Goal: Task Accomplishment & Management: Manage account settings

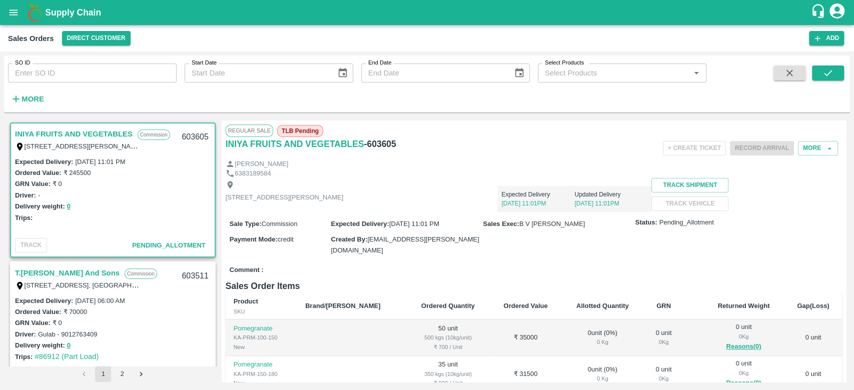
click at [556, 185] on div "Expected Delivery 02 Sep, 11:01PM Updated Delivery 02 Sep, 11:01PM" at bounding box center [497, 195] width 308 height 34
click at [33, 104] on h6 "More" at bounding box center [33, 99] width 23 height 13
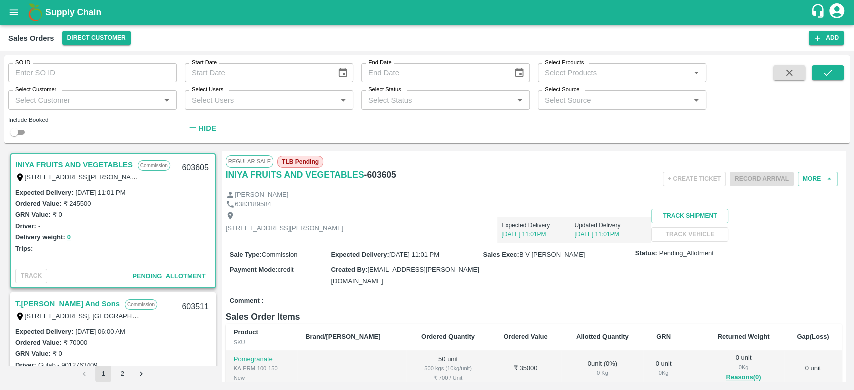
click at [269, 136] on div "SO ID SO ID Start Date Start Date End Date End Date Select Products Select Prod…" at bounding box center [353, 97] width 707 height 83
click at [70, 107] on div "Select Customer   *" at bounding box center [92, 100] width 169 height 19
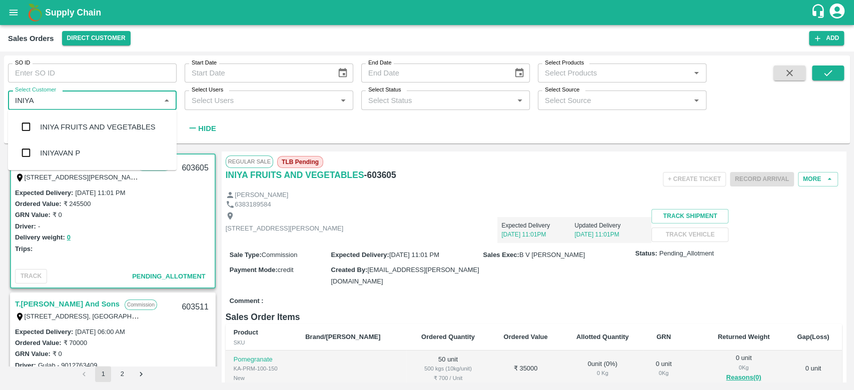
type input "INIYA"
click at [60, 121] on div "INIYA FRUITS AND VEGETABLES" at bounding box center [92, 127] width 169 height 26
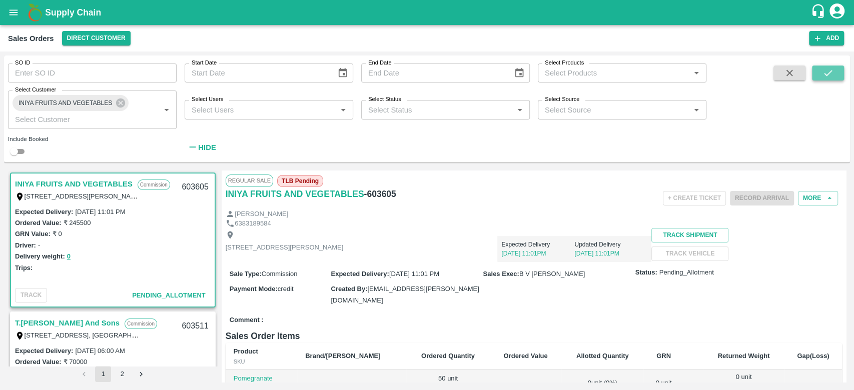
click at [828, 70] on icon "submit" at bounding box center [828, 73] width 11 height 11
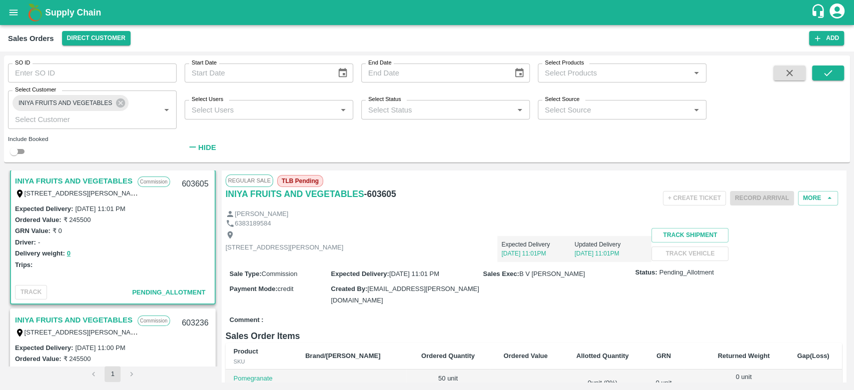
click at [90, 176] on link "INIYA FRUITS AND VEGETABLES" at bounding box center [74, 181] width 118 height 13
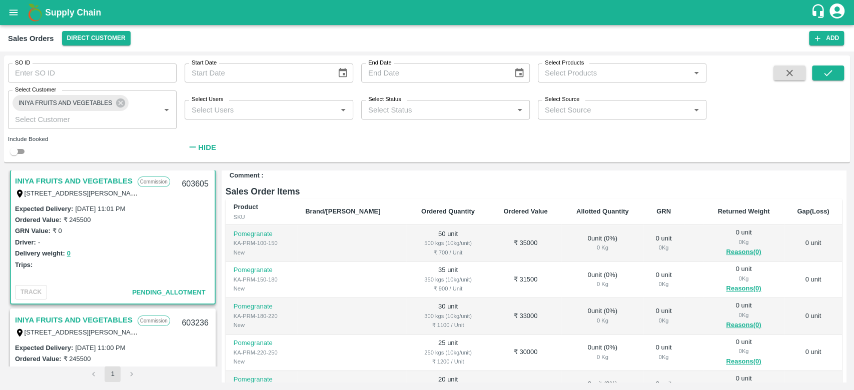
scroll to position [0, 0]
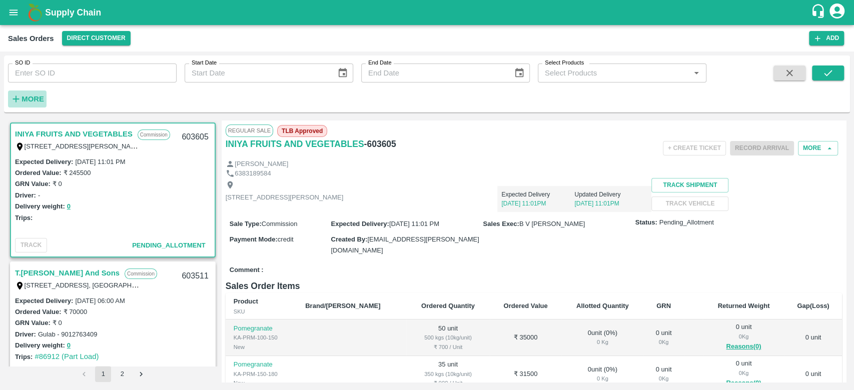
click at [36, 99] on strong "More" at bounding box center [33, 99] width 23 height 8
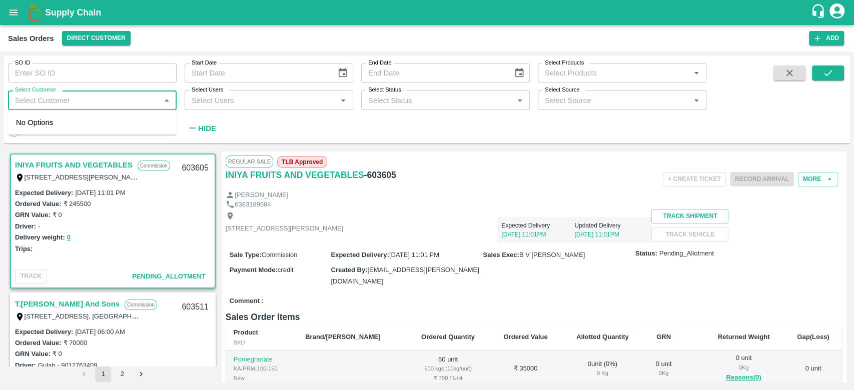
click at [36, 99] on input "Select Customer" at bounding box center [84, 100] width 146 height 13
type input "INIYA"
click at [25, 124] on input "checkbox" at bounding box center [26, 127] width 20 height 20
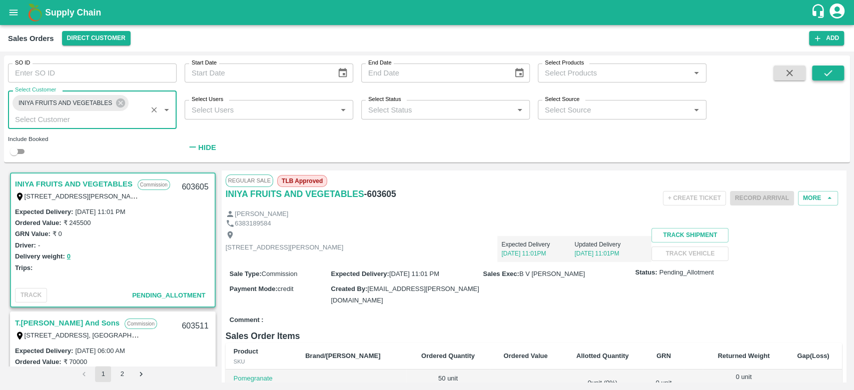
click at [827, 74] on icon "submit" at bounding box center [828, 73] width 11 height 11
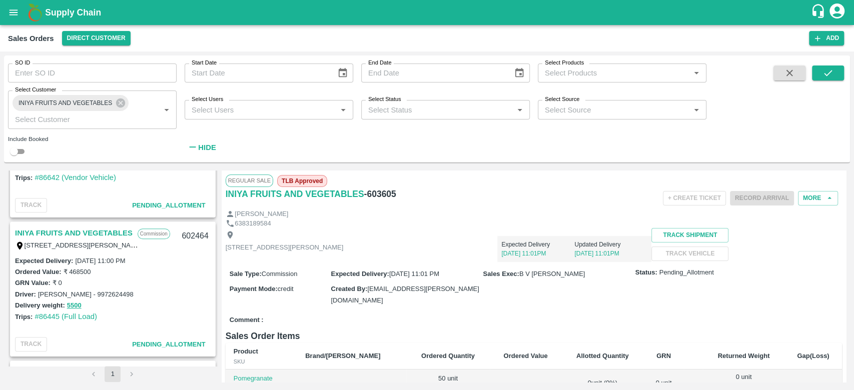
scroll to position [504, 0]
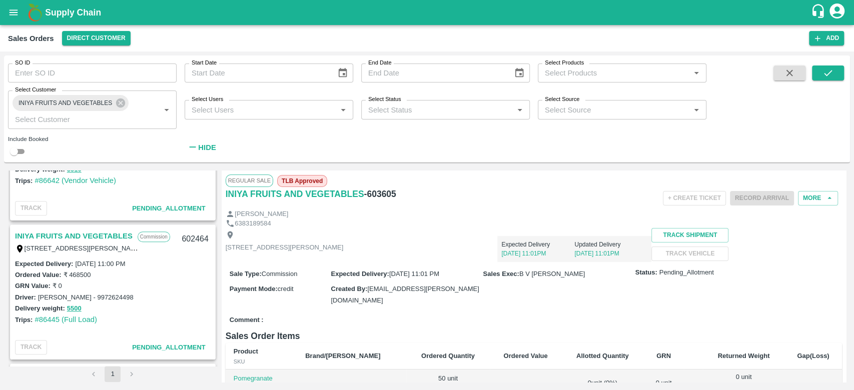
click at [112, 230] on link "INIYA FRUITS AND VEGETABLES" at bounding box center [74, 236] width 118 height 13
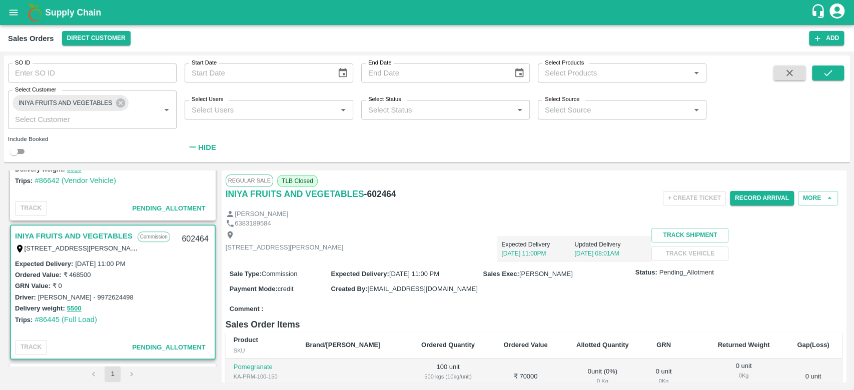
click at [86, 230] on link "INIYA FRUITS AND VEGETABLES" at bounding box center [74, 236] width 118 height 13
click at [741, 199] on button "Record Arrival" at bounding box center [762, 198] width 64 height 15
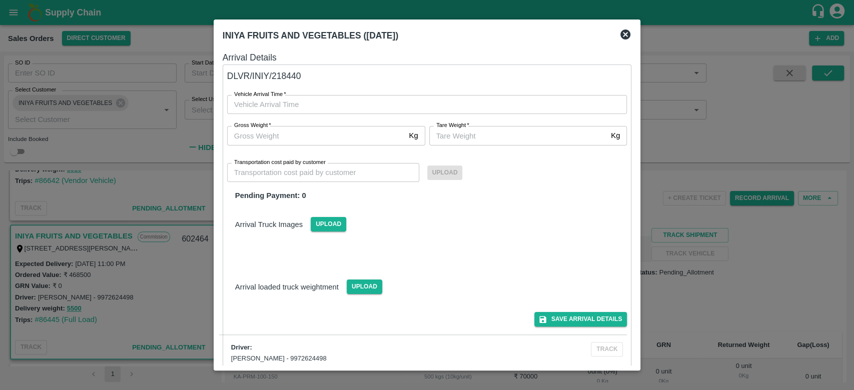
type input "DD/MM/YYYY hh:mm aa"
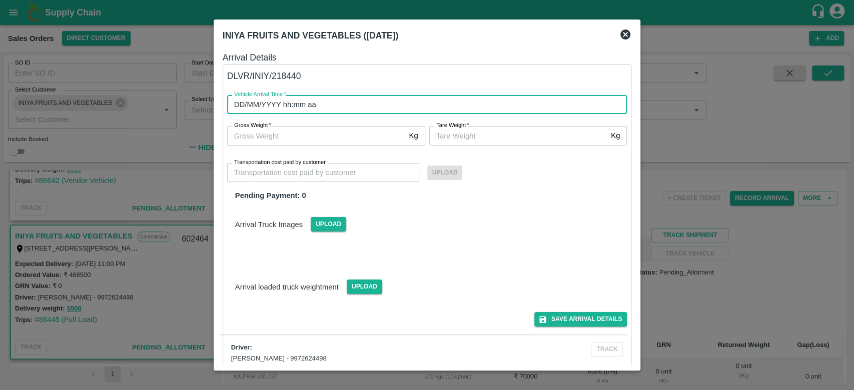
click at [293, 103] on input "DD/MM/YYYY hh:mm aa" at bounding box center [423, 104] width 393 height 19
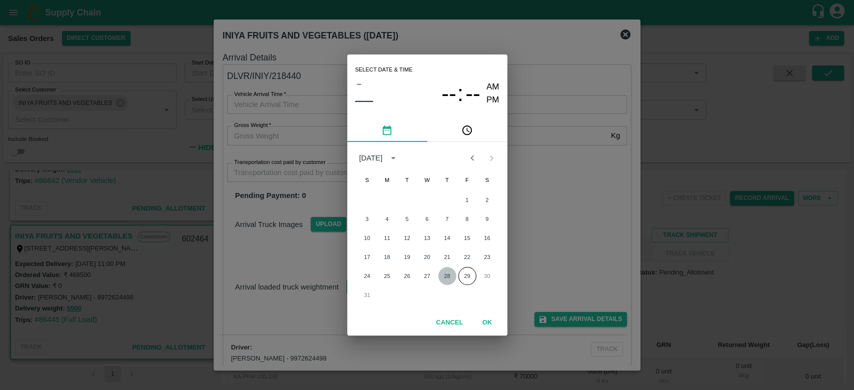
click at [443, 278] on button "28" at bounding box center [447, 276] width 18 height 18
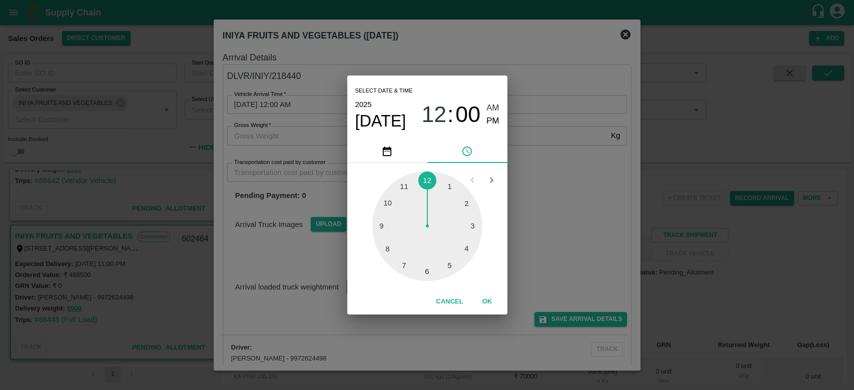
click at [400, 191] on div at bounding box center [427, 226] width 110 height 110
type input "[DATE] 11:00 AM"
click at [427, 175] on div at bounding box center [427, 226] width 110 height 110
click at [488, 303] on button "OK" at bounding box center [487, 302] width 32 height 18
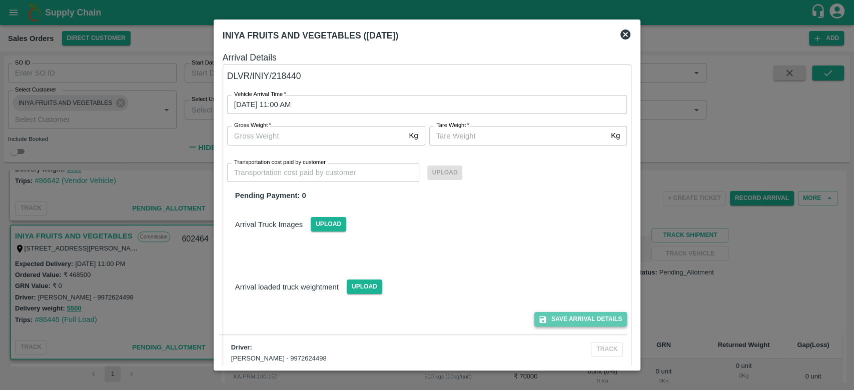
click at [565, 323] on button "Save Arrival Details" at bounding box center [581, 319] width 93 height 15
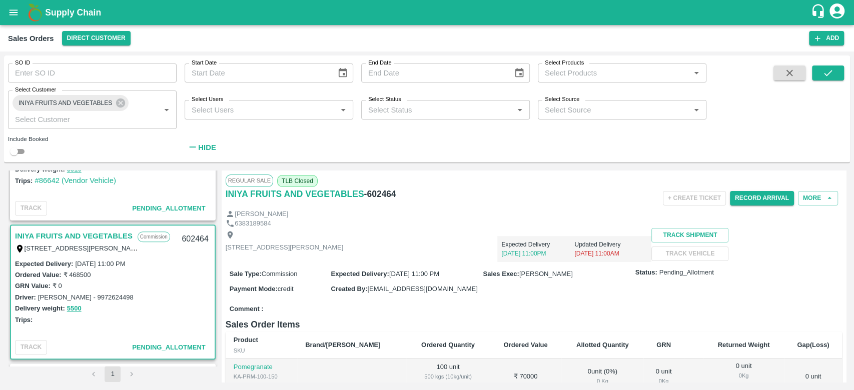
click at [565, 301] on div "Sale Type : Commission Expected Delivery : [DATE] 11:00 PM Sales Exec : [PERSON…" at bounding box center [534, 281] width 617 height 39
click at [688, 200] on button "Record GRN Details" at bounding box center [688, 198] width 77 height 15
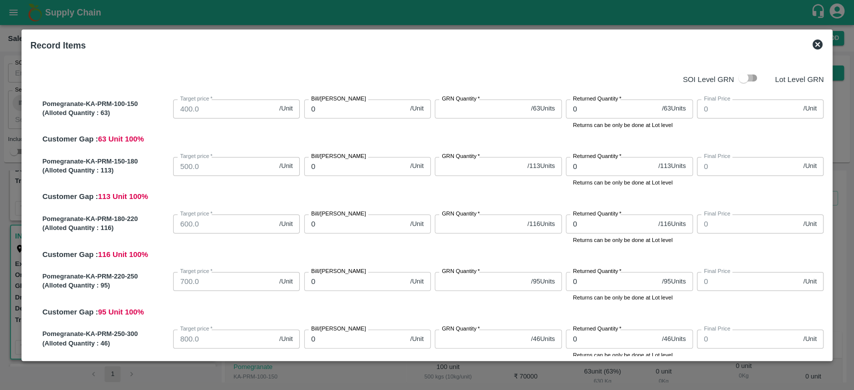
click at [744, 79] on input "checkbox" at bounding box center [743, 78] width 57 height 19
checkbox input "true"
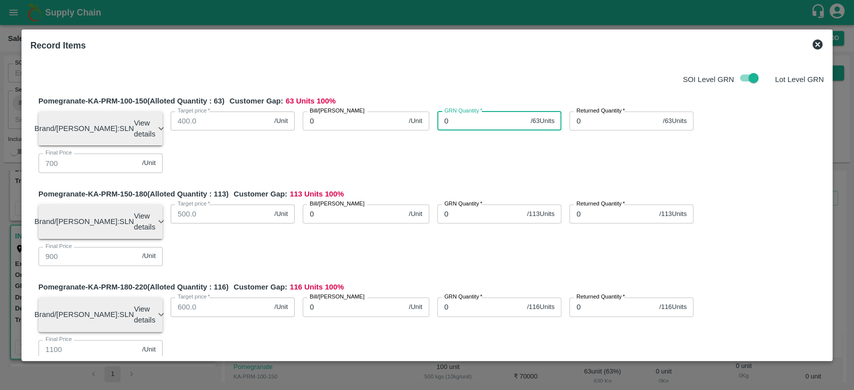
click at [486, 124] on input "0" at bounding box center [482, 121] width 90 height 19
type input "0"
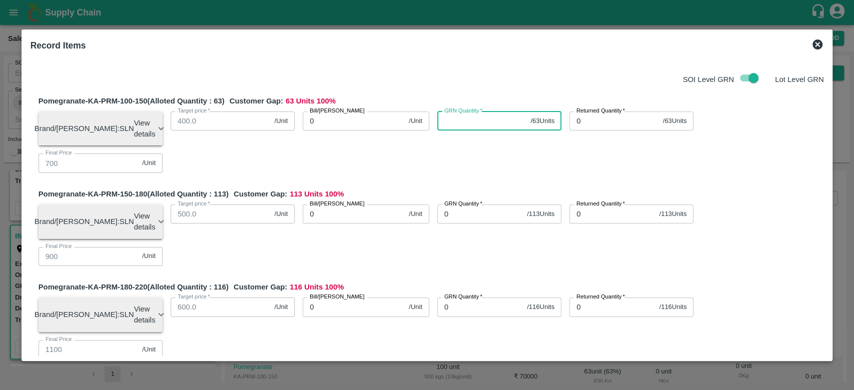
type input "0"
type input "63"
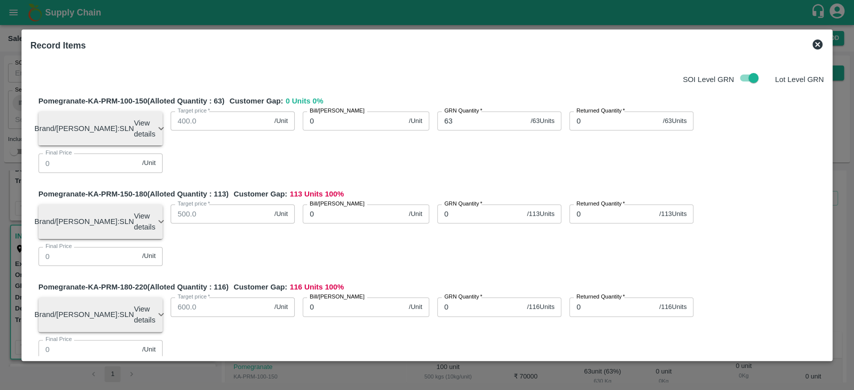
click at [334, 127] on input "0" at bounding box center [354, 121] width 102 height 19
type input "85"
type input "850"
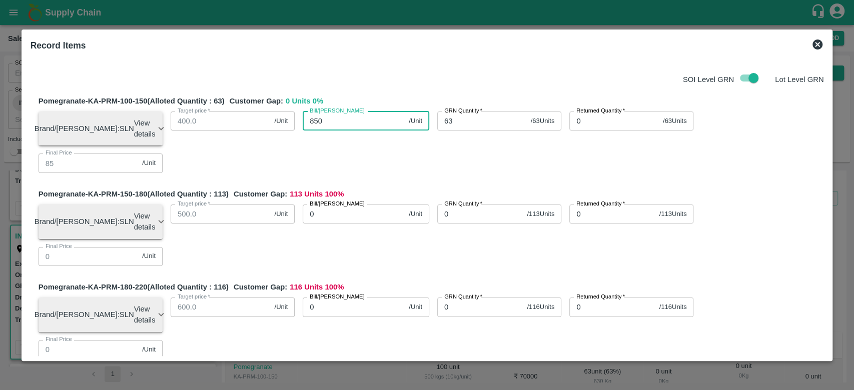
type input "850"
click at [374, 146] on div "Bill/[PERSON_NAME] 850 /Unit Bill/[PERSON_NAME]" at bounding box center [362, 125] width 135 height 43
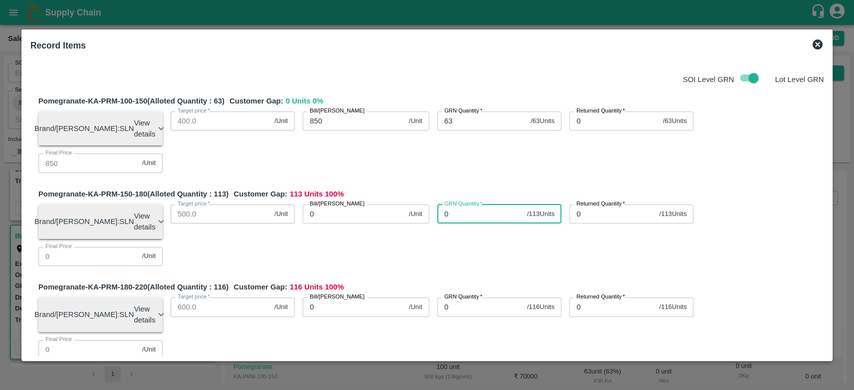
click at [481, 205] on input "0" at bounding box center [480, 214] width 86 height 19
type input "113"
click at [435, 207] on div "GRN Quantity   * 113 / 113 Units GRN Quantity" at bounding box center [495, 218] width 132 height 43
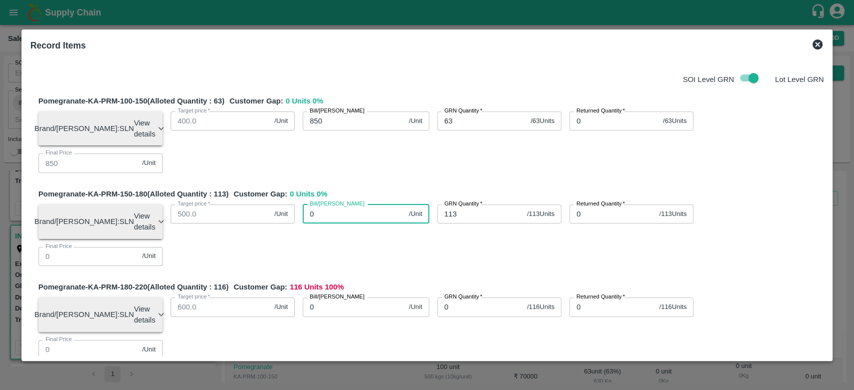
click at [331, 205] on input "0" at bounding box center [354, 214] width 102 height 19
type input "11"
type input "110"
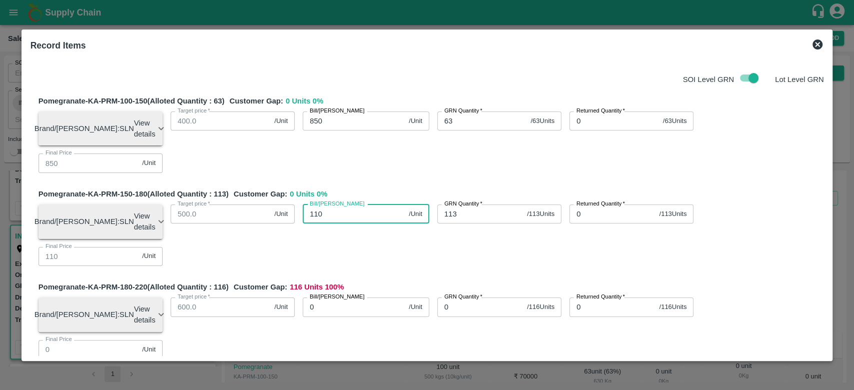
type input "1100"
click at [349, 215] on div "Bill/[PERSON_NAME] 1100 /Unit Bill/[PERSON_NAME]" at bounding box center [362, 218] width 135 height 43
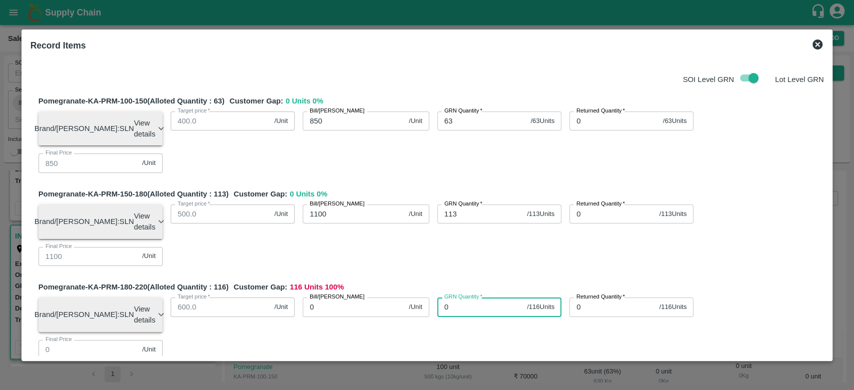
click at [467, 298] on input "0" at bounding box center [480, 307] width 86 height 19
type input "116"
click at [398, 296] on div "Pomegranate-KA-PRM-180-220 (Alloted Quantity : 116 ) Customer Gap: 0 Units 0 % …" at bounding box center [432, 324] width 786 height 85
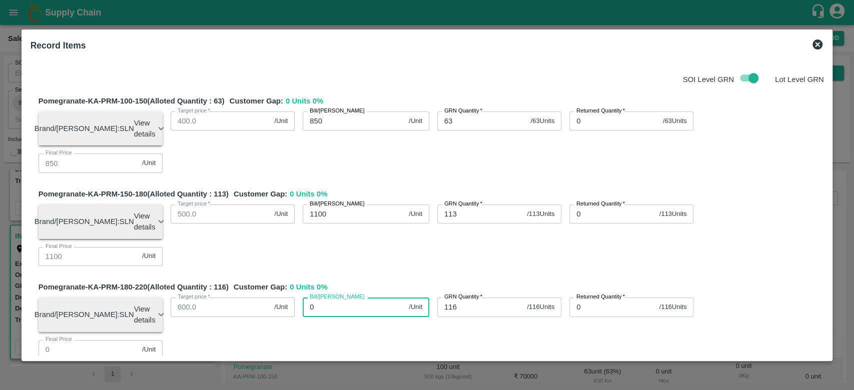
click at [338, 298] on input "0" at bounding box center [354, 307] width 102 height 19
type input "13"
type input "130"
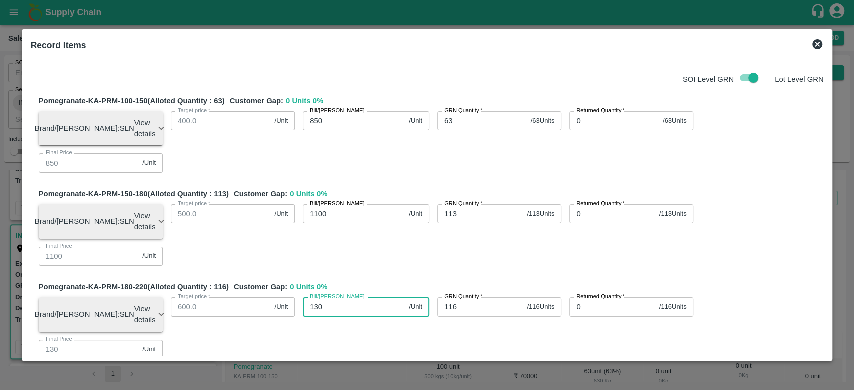
type input "1300"
click at [359, 290] on div "Bill/[PERSON_NAME] 1300 /Unit Bill/[PERSON_NAME]" at bounding box center [362, 311] width 135 height 43
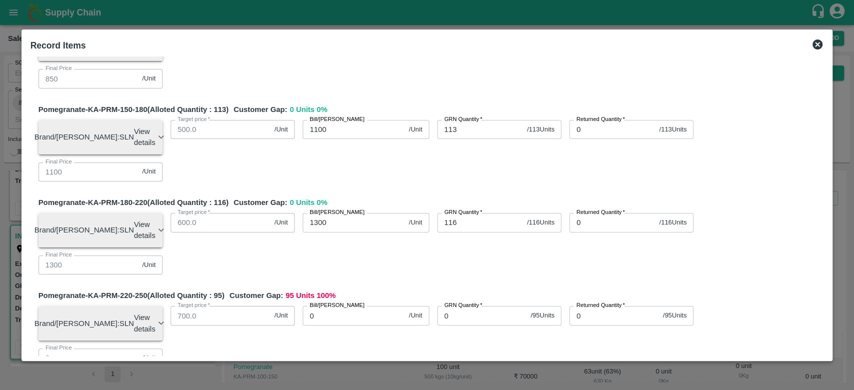
scroll to position [85, 0]
click at [457, 306] on input "0" at bounding box center [482, 315] width 90 height 19
type input "95"
click at [408, 290] on div "Pomegranate-KA-PRM-220-250 (Alloted Quantity : 95 ) Customer Gap: 0 Units 0 % B…" at bounding box center [432, 332] width 786 height 85
click at [359, 306] on input "0" at bounding box center [354, 315] width 102 height 19
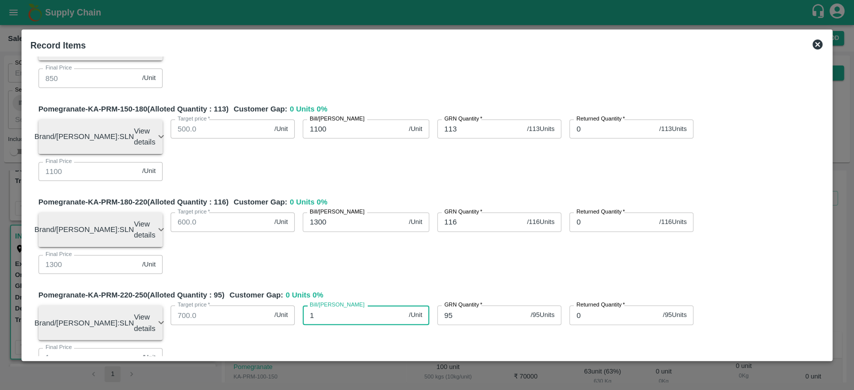
type input "16"
type input "160"
type input "1600"
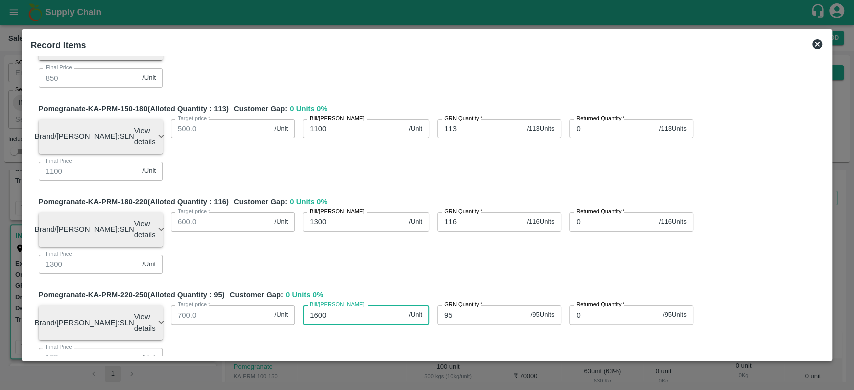
type input "1600"
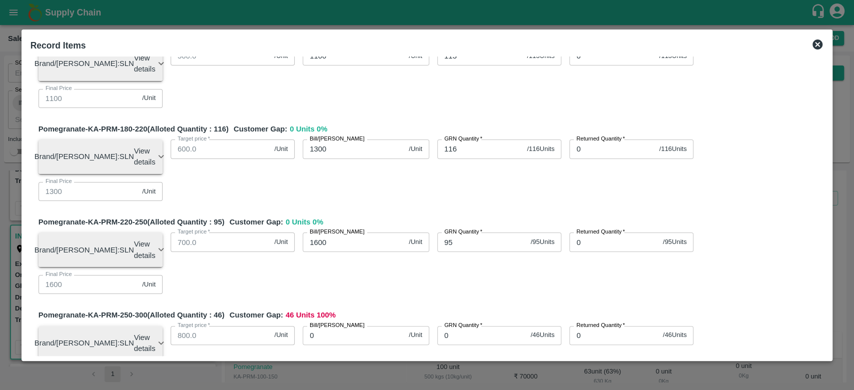
scroll to position [160, 0]
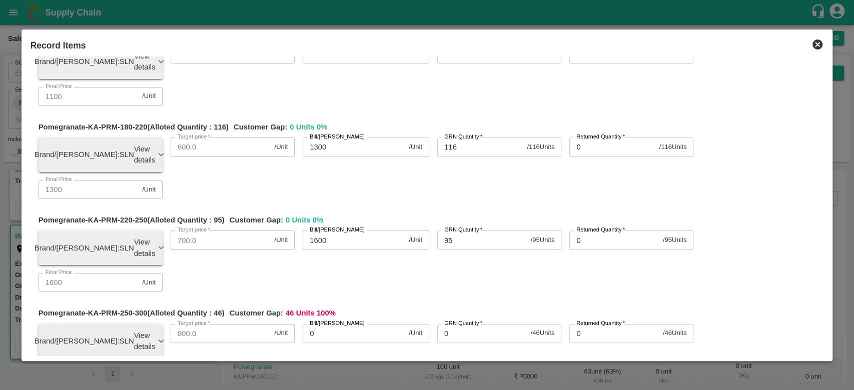
click at [472, 324] on input "0" at bounding box center [482, 333] width 90 height 19
type input "46"
click at [348, 324] on input "0" at bounding box center [354, 333] width 102 height 19
type input "18"
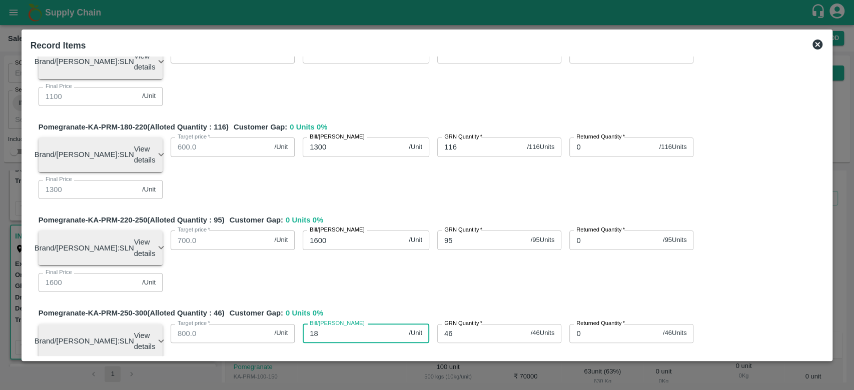
type input "180"
type input "1800"
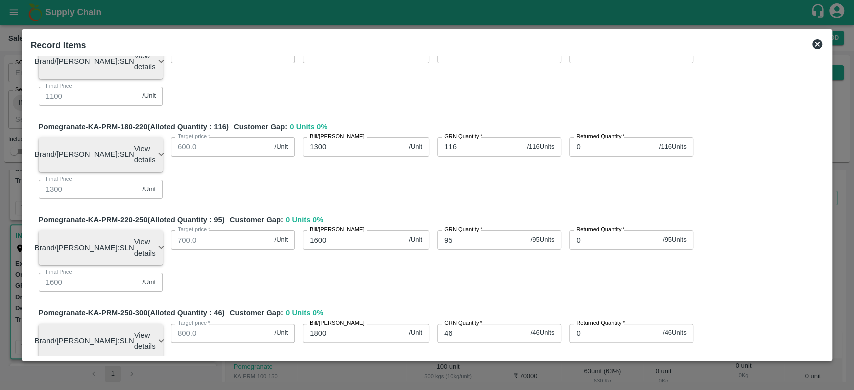
click at [377, 308] on div "Pomegranate-KA-PRM-250-300 (Alloted Quantity : 46 ) Customer Gap: 0 Units 0 % B…" at bounding box center [432, 350] width 786 height 85
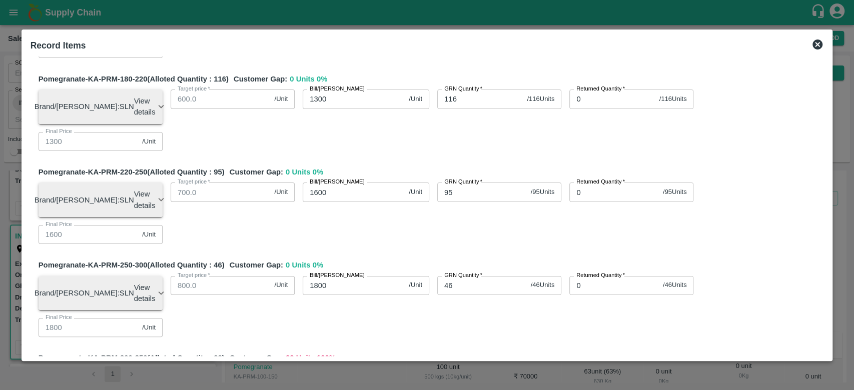
scroll to position [211, 0]
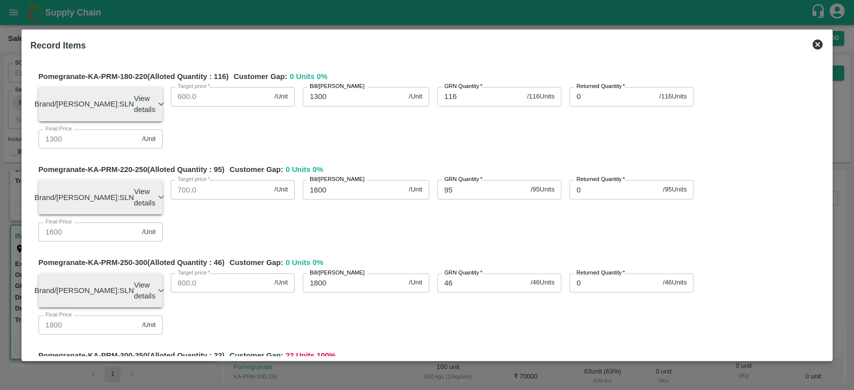
click at [455, 367] on input "0" at bounding box center [482, 376] width 90 height 19
type input "022"
click at [334, 367] on input "0" at bounding box center [354, 376] width 102 height 19
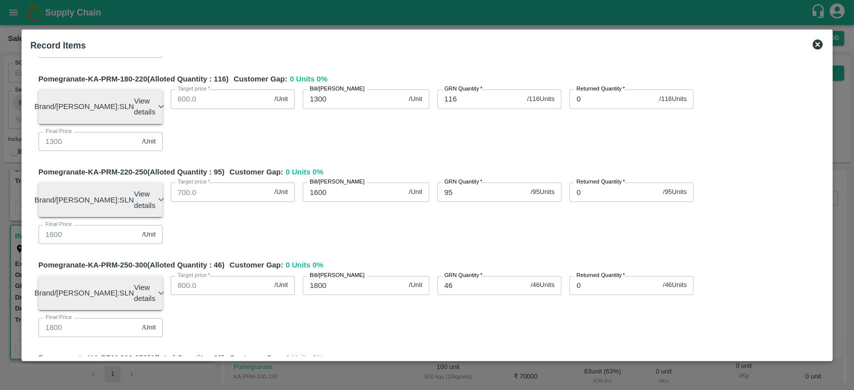
scroll to position [208, 0]
type input "-12"
type input "-120"
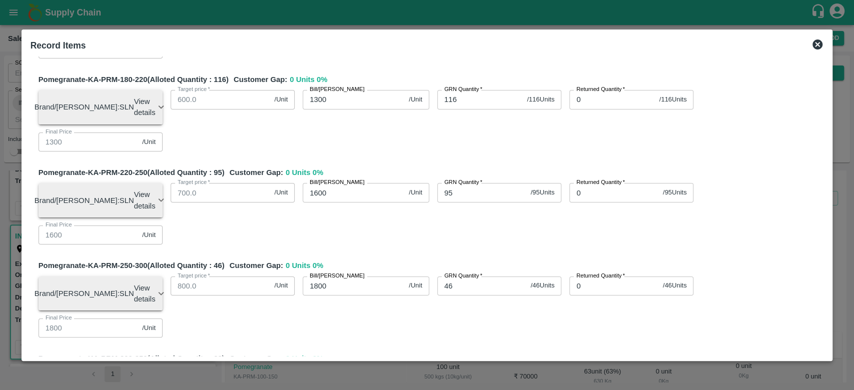
type input "-12000"
click at [315, 370] on input "-12000" at bounding box center [354, 379] width 102 height 19
type input "-2000"
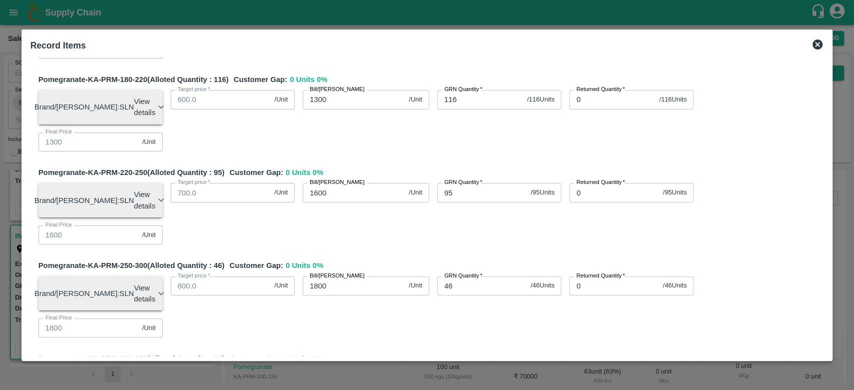
type input "2000"
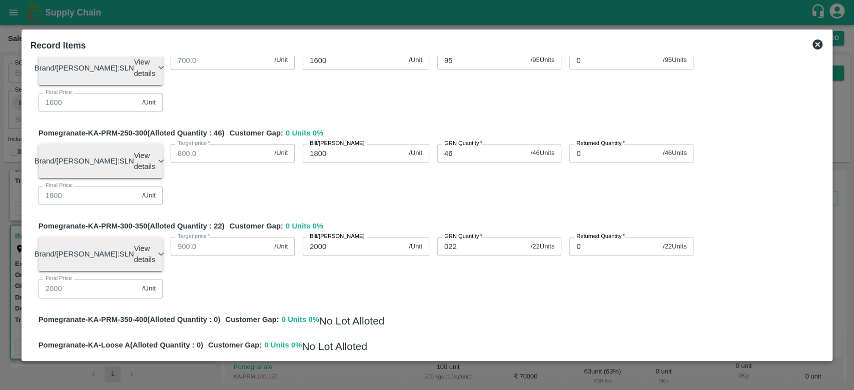
scroll to position [356, 0]
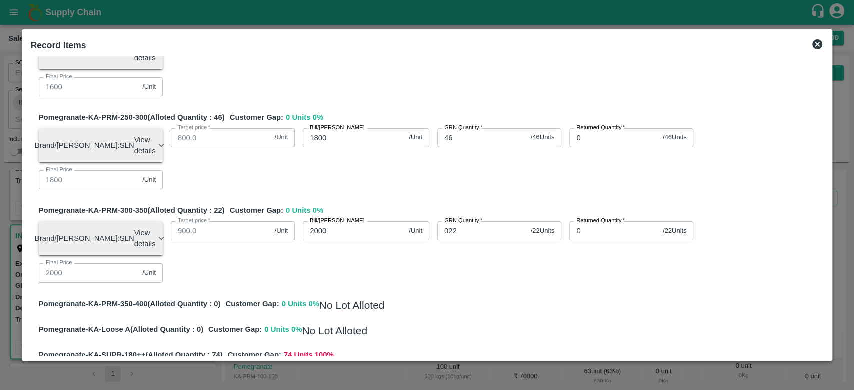
click at [454, 366] on input "0" at bounding box center [482, 375] width 90 height 19
type input "74"
click at [348, 366] on input "0" at bounding box center [354, 375] width 102 height 19
type input "80"
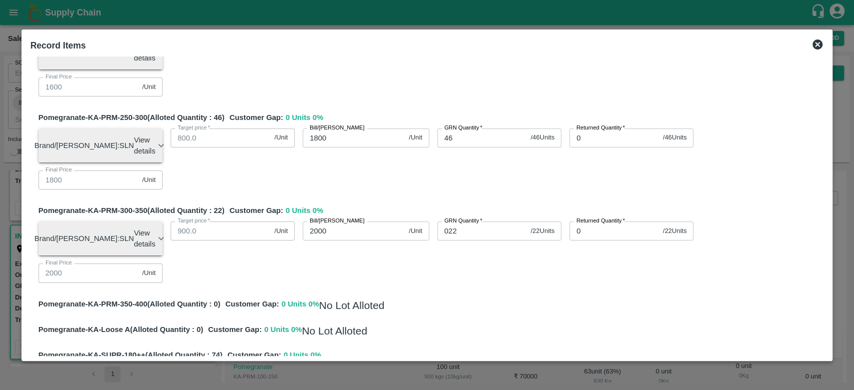
type input "800"
click at [362, 272] on div "Pomegranate-KA-PRM-100-150 (Alloted Quantity : 63 ) Customer Gap: 0 Units 0 % B…" at bounding box center [428, 160] width 794 height 856
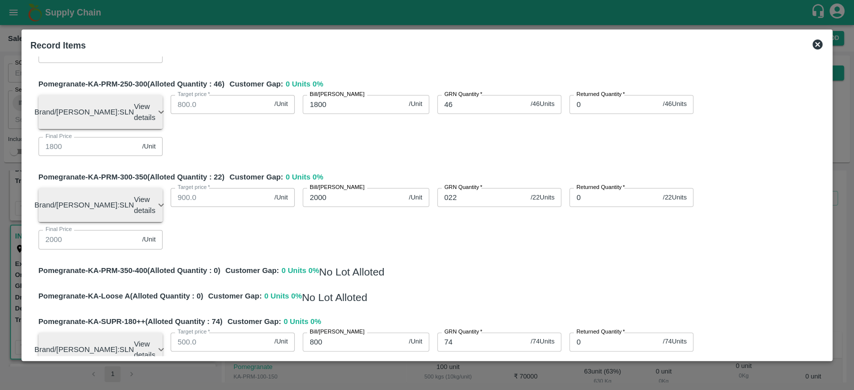
scroll to position [391, 0]
type input "21"
type input "70"
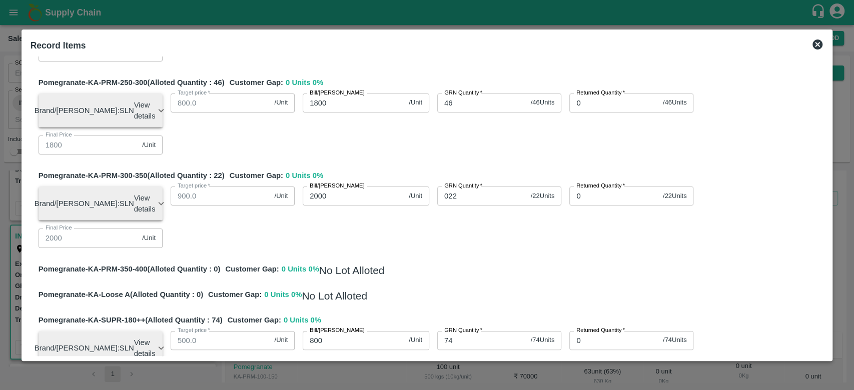
type input "70"
type input "700"
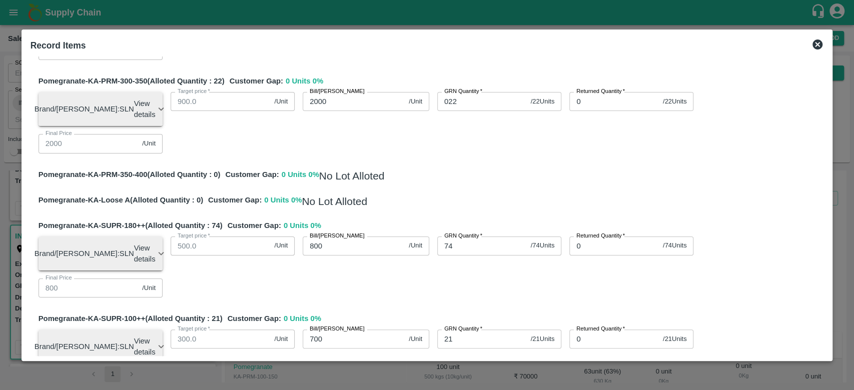
scroll to position [510, 0]
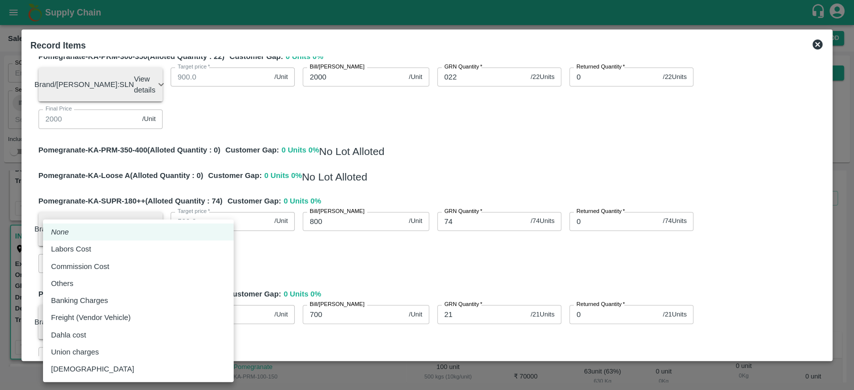
click at [211, 289] on body "Supply Chain Sales Orders Direct Customer Add SO ID SO ID Start Date Start Date…" at bounding box center [427, 195] width 854 height 390
click at [130, 290] on li "Others" at bounding box center [138, 283] width 191 height 17
type input "Others"
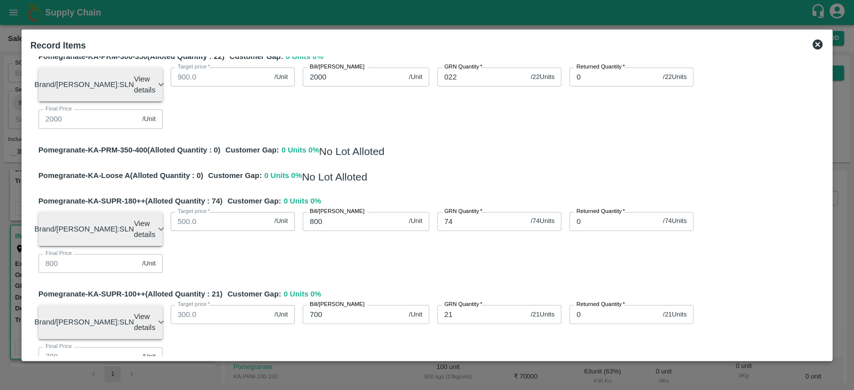
type input "8"
type input "849.84"
type input "1099.84"
type input "1299.84"
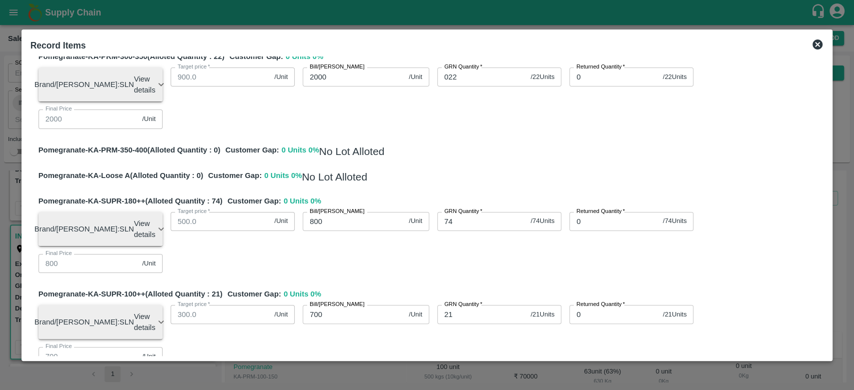
type input "1599.84"
type input "1799.84"
type input "1999.84"
type input "799.84"
type input "699.84"
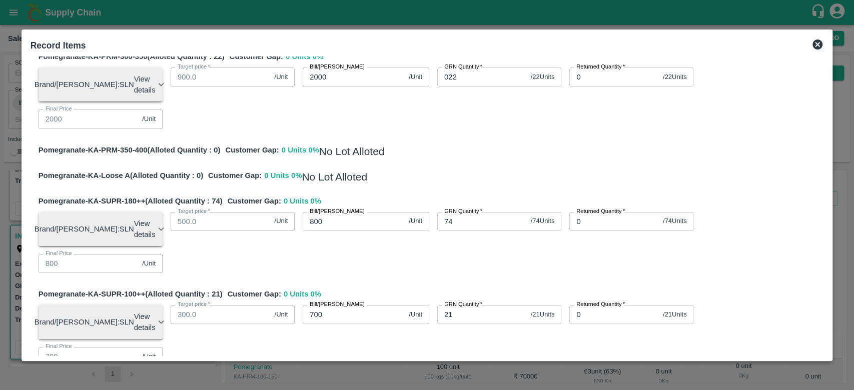
type input "88"
type input "0.16"
type input "880"
type input "848.4"
type input "1098.4"
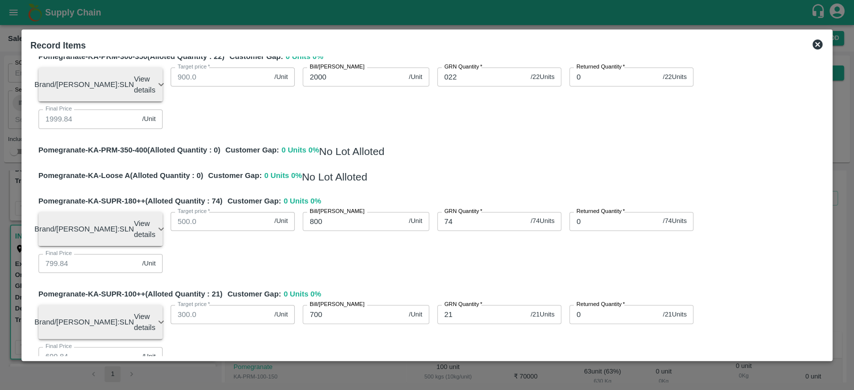
type input "1298.4"
type input "1598.4"
type input "1798.4"
type input "1998.4"
type input "798.4"
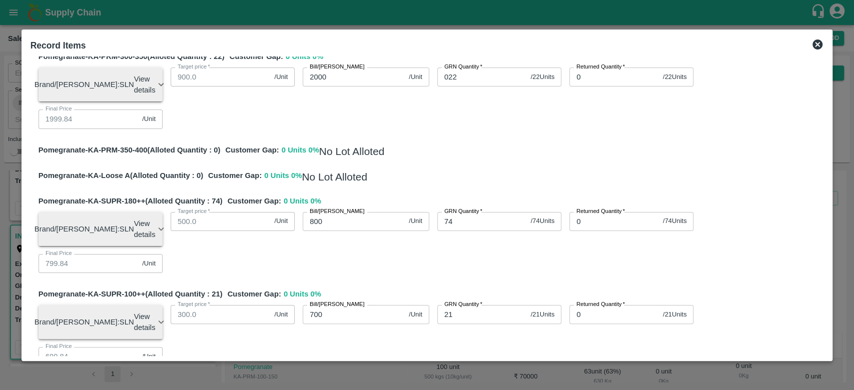
type input "698.4"
type input "1.6"
type input "8800"
type input "834"
type input "1084"
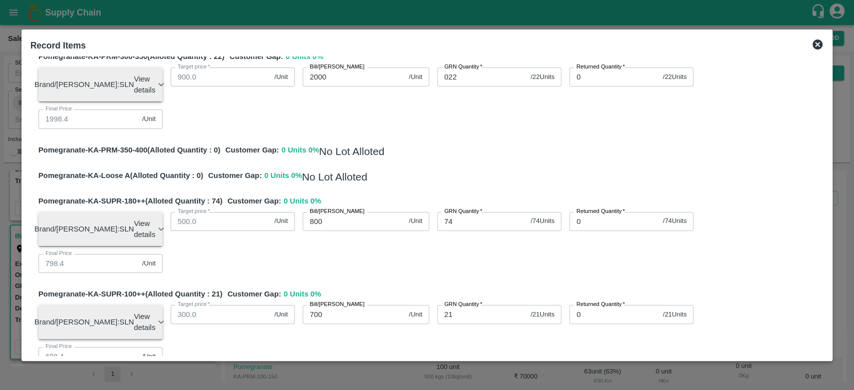
type input "1284"
type input "1584"
type input "1784"
type input "1984"
type input "784"
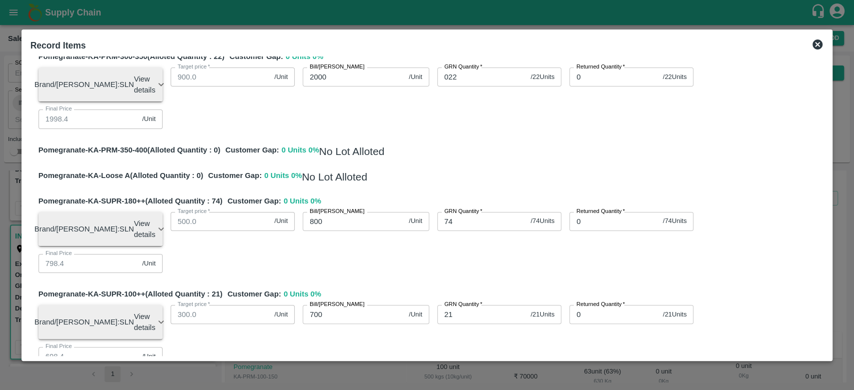
type input "684"
type input "16"
type input "8800"
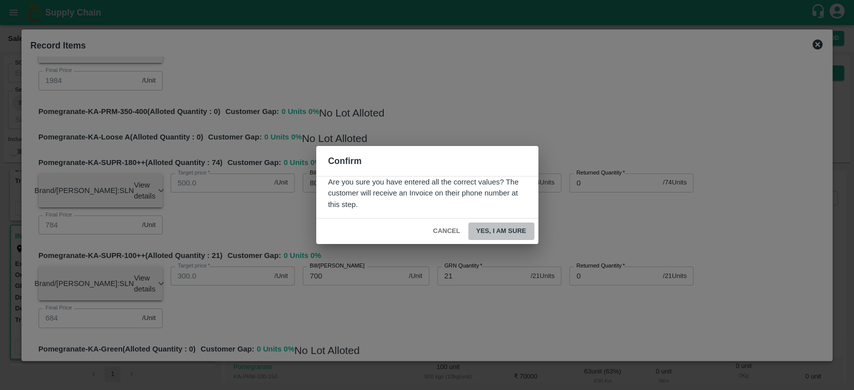
click at [500, 230] on button "Yes, I am sure" at bounding box center [501, 232] width 66 height 18
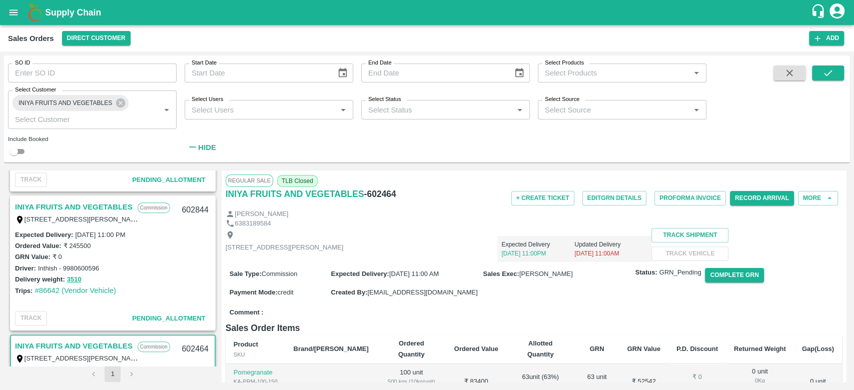
scroll to position [378, 0]
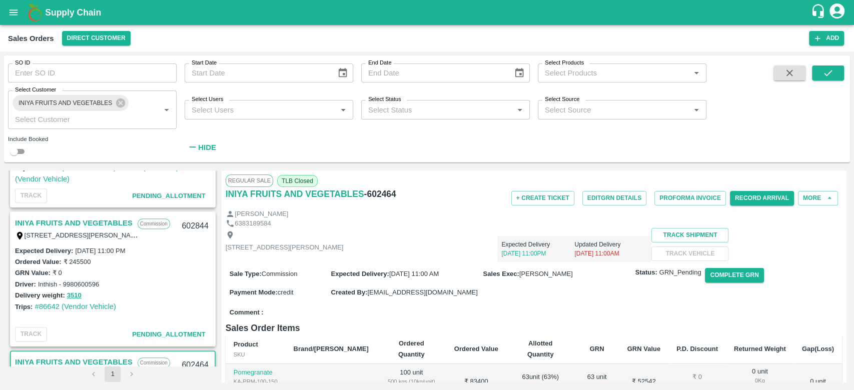
click at [84, 223] on link "INIYA FRUITS AND VEGETABLES" at bounding box center [74, 223] width 118 height 13
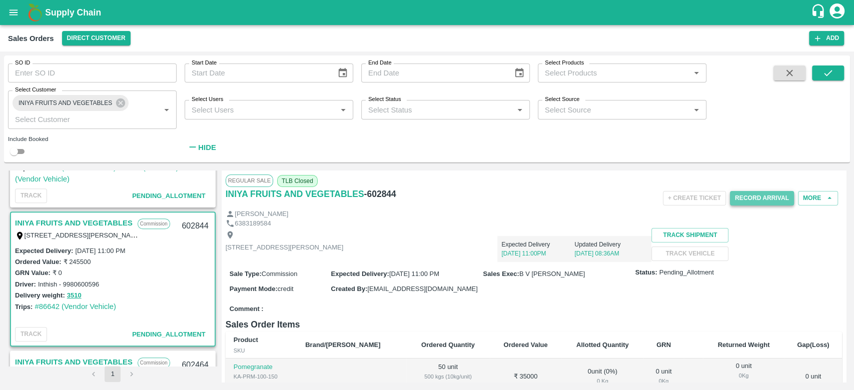
click at [766, 194] on button "Record Arrival" at bounding box center [762, 198] width 64 height 15
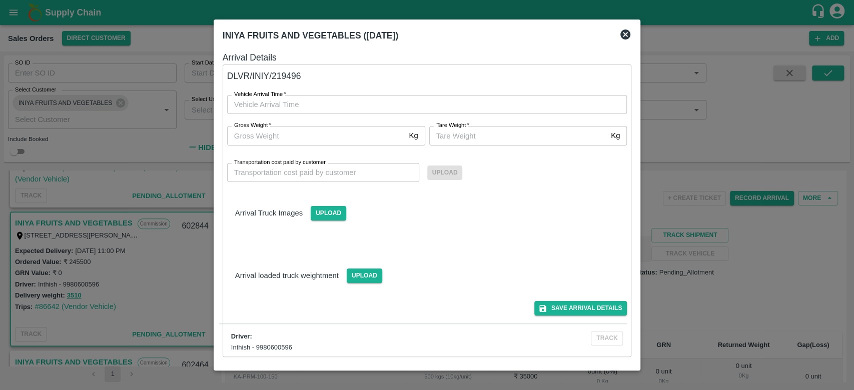
type input "DD/MM/YYYY hh:mm aa"
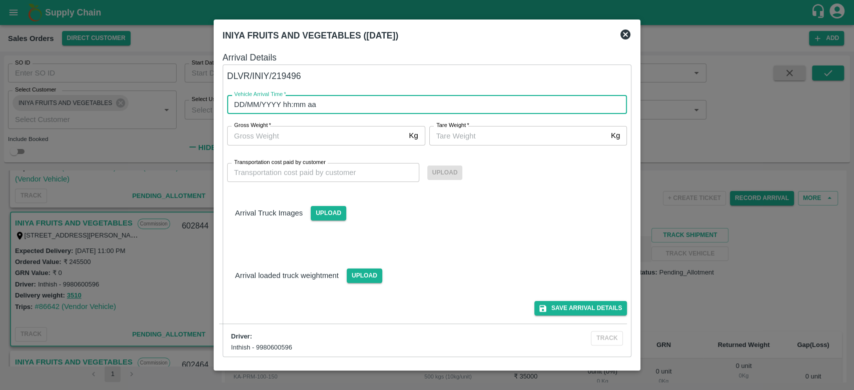
click at [278, 112] on input "DD/MM/YYYY hh:mm aa" at bounding box center [423, 104] width 393 height 19
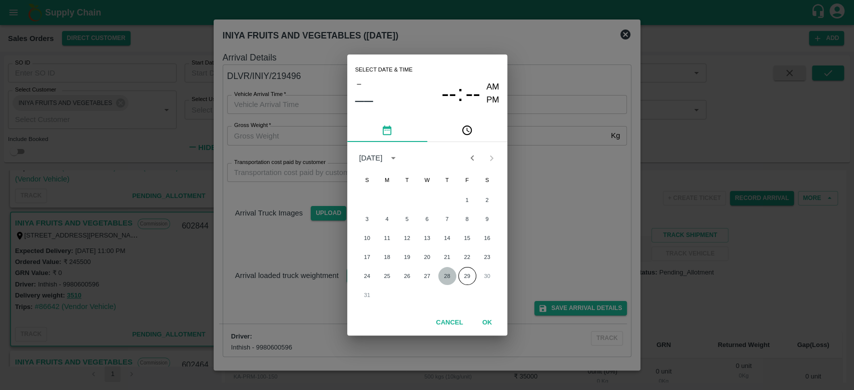
click at [443, 275] on button "28" at bounding box center [447, 276] width 18 height 18
type input "[DATE] 12:00 AM"
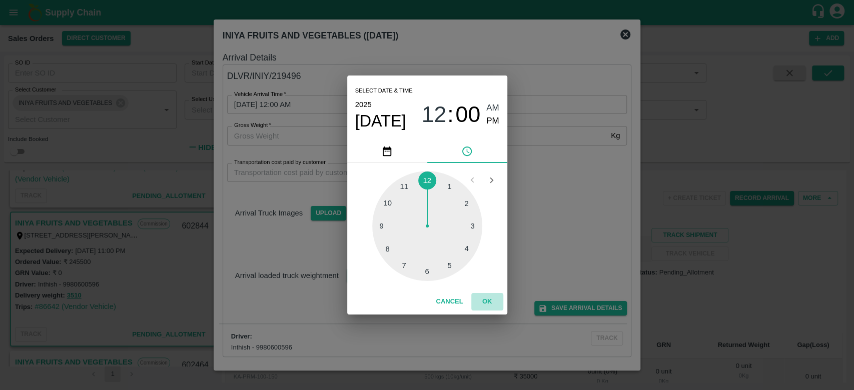
click at [486, 302] on button "OK" at bounding box center [487, 302] width 32 height 18
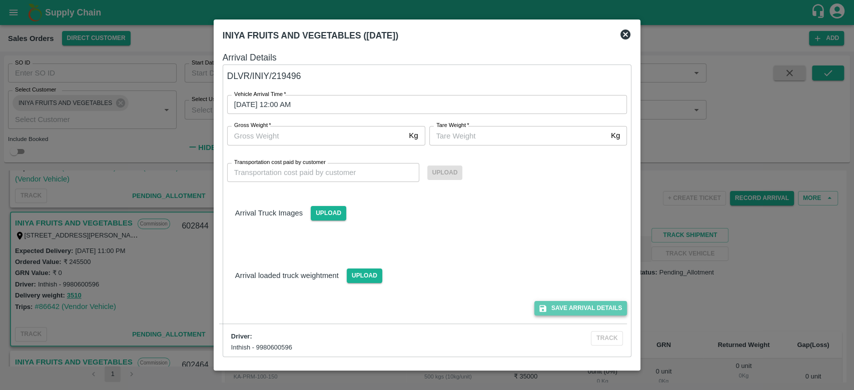
click at [566, 301] on button "Save Arrival Details" at bounding box center [581, 308] width 93 height 15
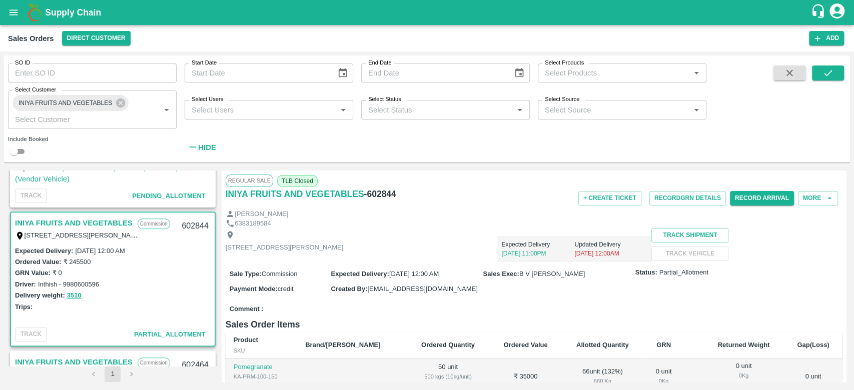
click at [465, 212] on div "[PERSON_NAME]" at bounding box center [534, 215] width 617 height 10
click at [683, 192] on button "Record GRN Details" at bounding box center [688, 198] width 77 height 15
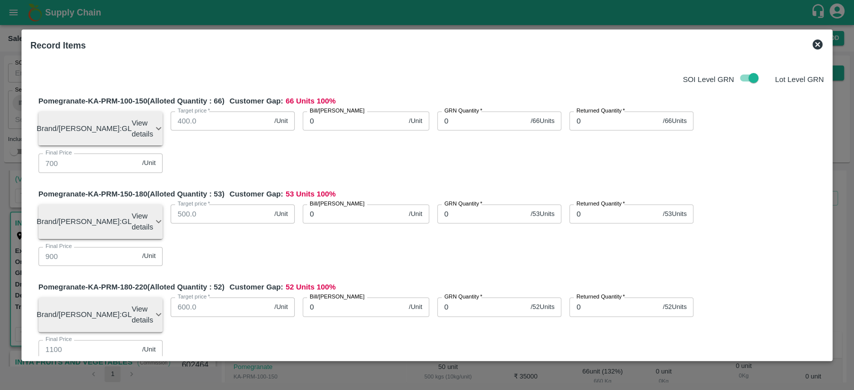
click at [470, 127] on input "0" at bounding box center [482, 121] width 90 height 19
type input "0"
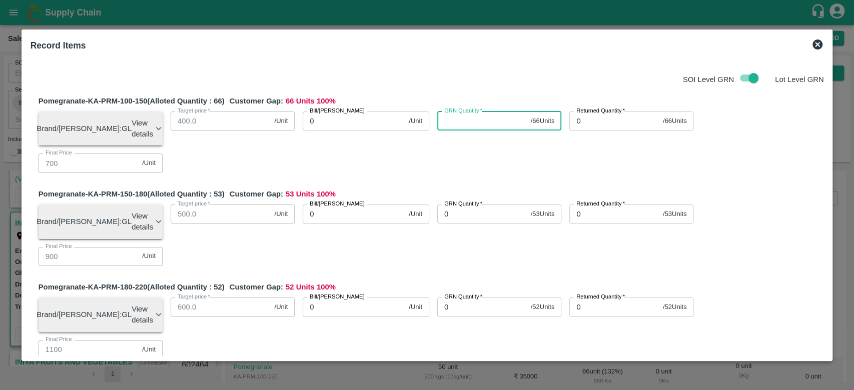
type input "0"
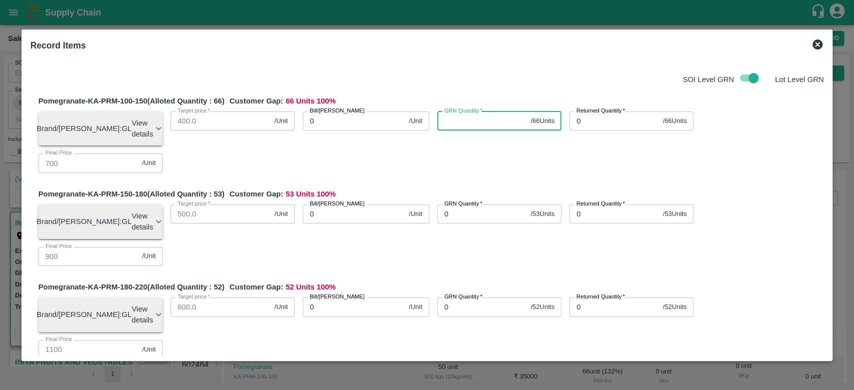
type input "0"
type input "66"
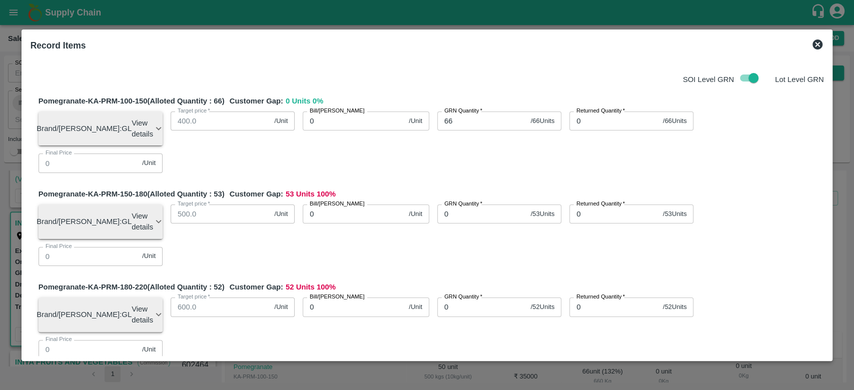
click at [429, 130] on div "GRN Quantity   * 66 / 66 Units GRN Quantity" at bounding box center [495, 125] width 132 height 43
click at [352, 121] on input "0" at bounding box center [354, 121] width 102 height 19
type input "75"
type input "750"
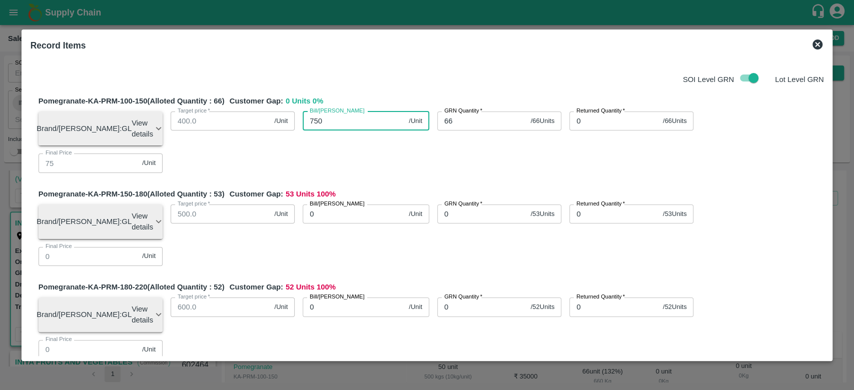
type input "750"
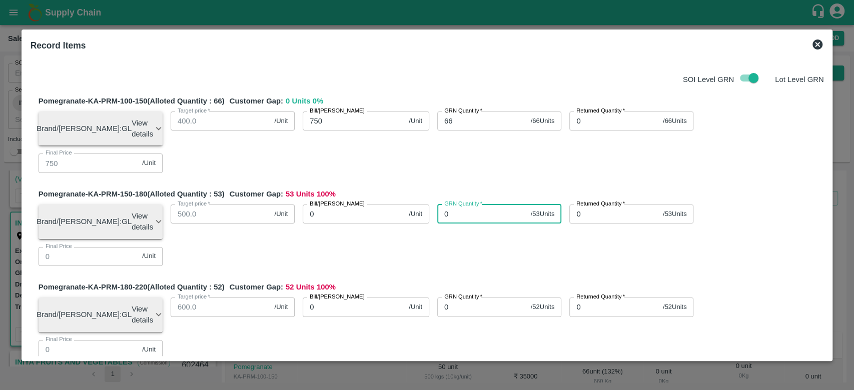
click at [452, 205] on input "0" at bounding box center [482, 214] width 90 height 19
type input "53"
click at [436, 282] on div "Pomegranate-KA-PRM-180-220 (Alloted Quantity : 52 ) Customer Gap: 52 Units 100 …" at bounding box center [432, 324] width 786 height 85
click at [352, 205] on input "0" at bounding box center [354, 214] width 102 height 19
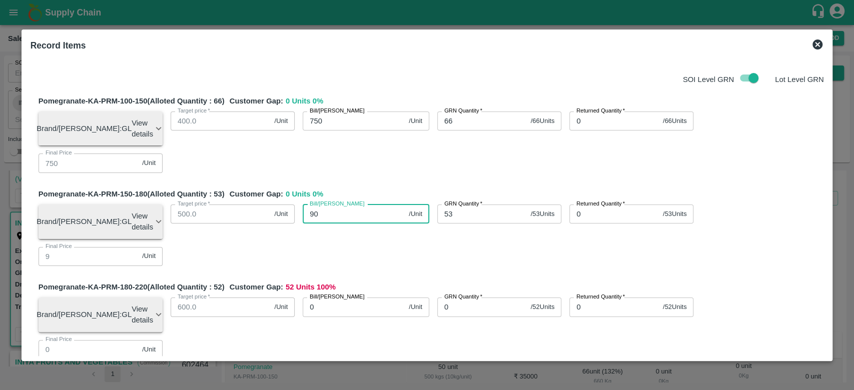
type input "900"
click at [364, 282] on div "Pomegranate-KA-PRM-180-220 (Alloted Quantity : 52 ) Customer Gap: 52 Units 100 …" at bounding box center [432, 324] width 786 height 85
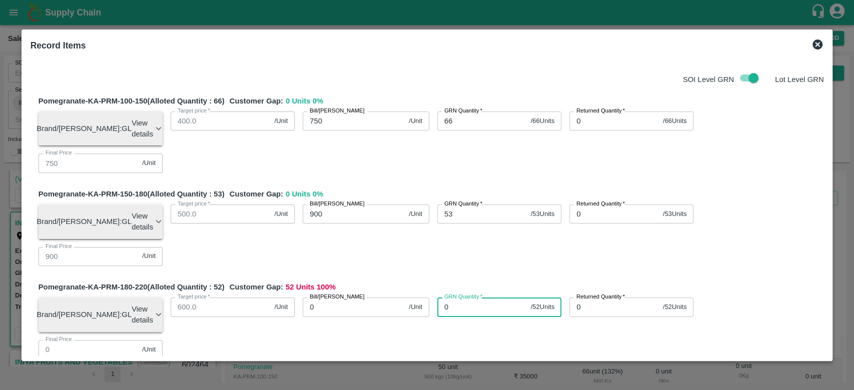
click at [467, 298] on input "0" at bounding box center [482, 307] width 90 height 19
type input "52"
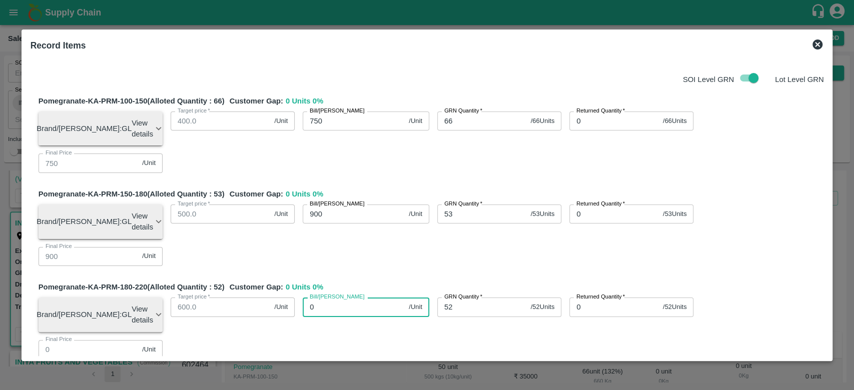
click at [350, 298] on input "0" at bounding box center [354, 307] width 102 height 19
type input "1200"
click at [384, 282] on div "Pomegranate-KA-PRM-180-220 (Alloted Quantity : 52 ) Customer Gap: 0 Units 0 % B…" at bounding box center [432, 324] width 786 height 85
type input "043"
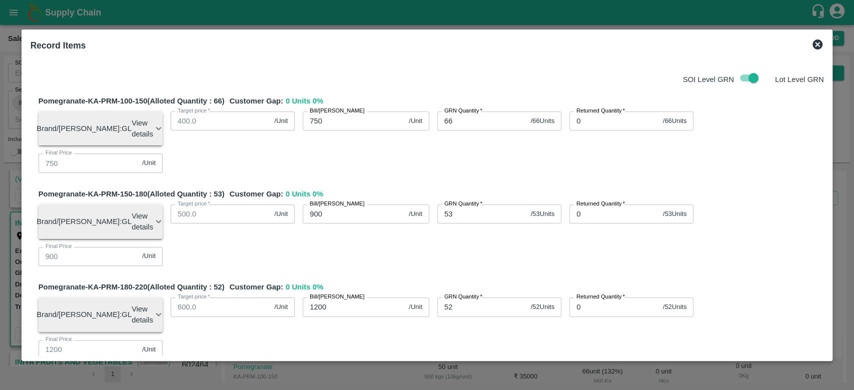
type input "1"
type input "13"
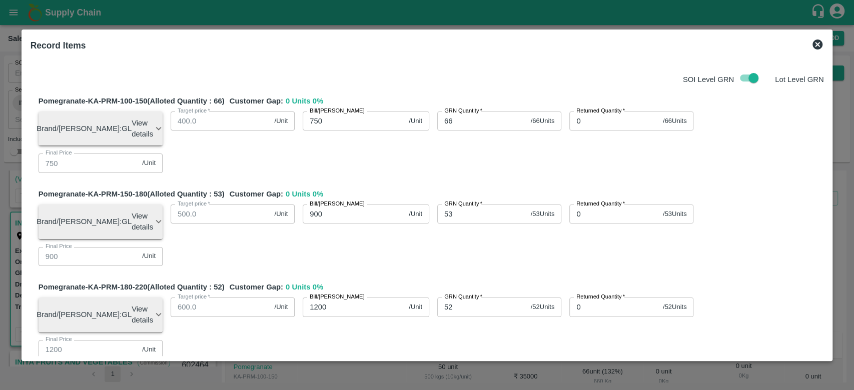
type input "13"
type input "1300"
click at [418, 282] on div "Pomegranate-KA-PRM-180-220 (Alloted Quantity : 52 ) Customer Gap: 0 Units 0 % B…" at bounding box center [432, 324] width 786 height 85
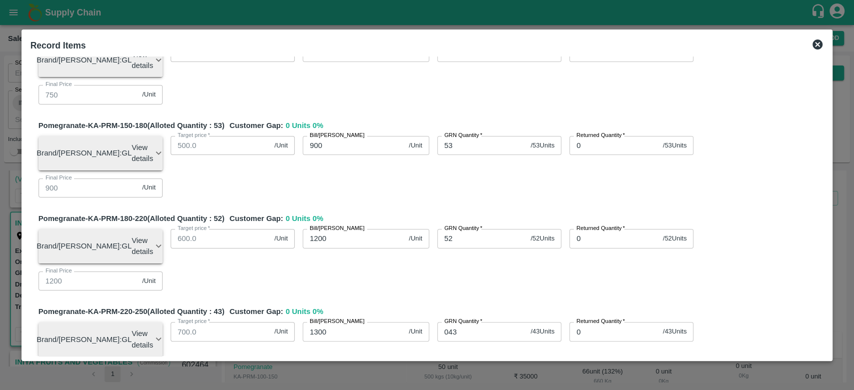
scroll to position [88, 0]
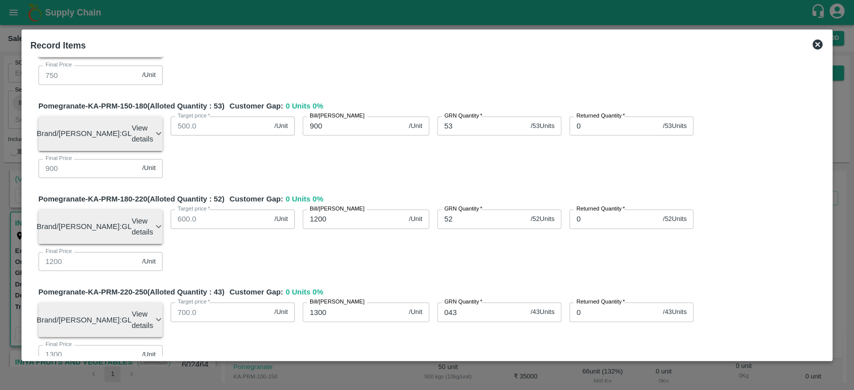
type input "28"
type input "150"
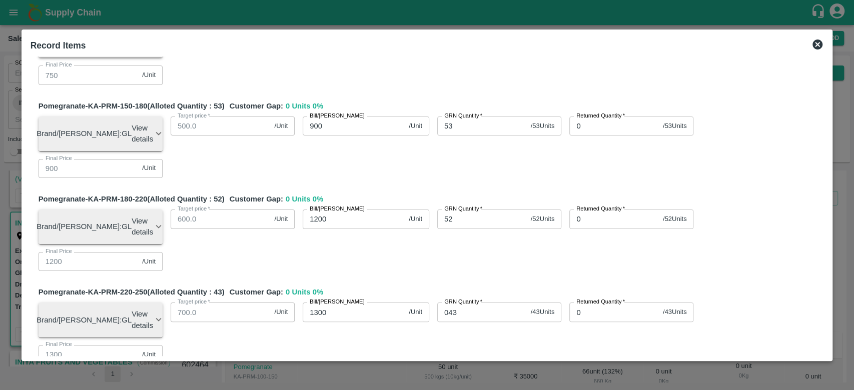
type input "150"
type input "1500"
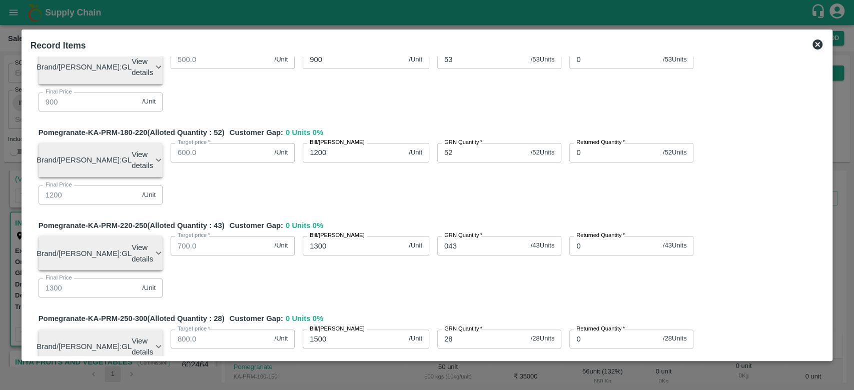
scroll to position [156, 0]
type input "25"
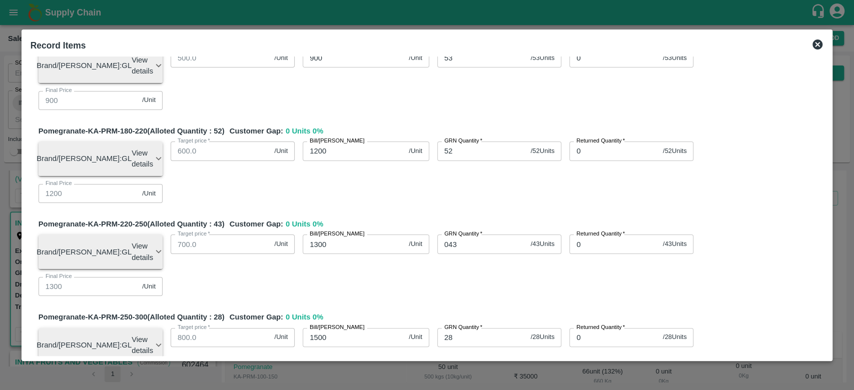
type input "16"
type input "1600"
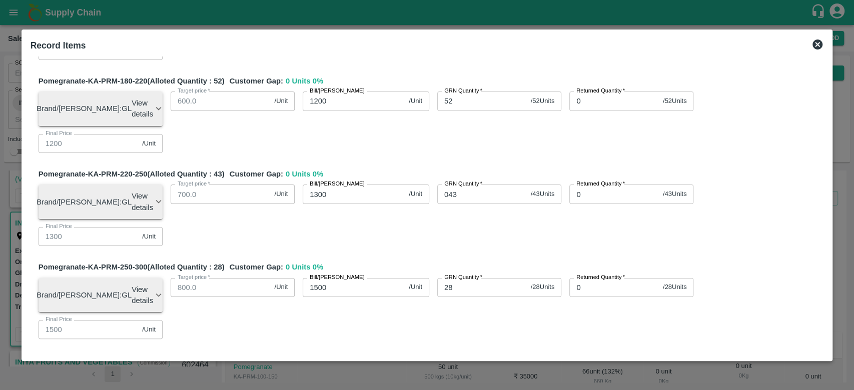
scroll to position [208, 0]
type input "011"
type input "17"
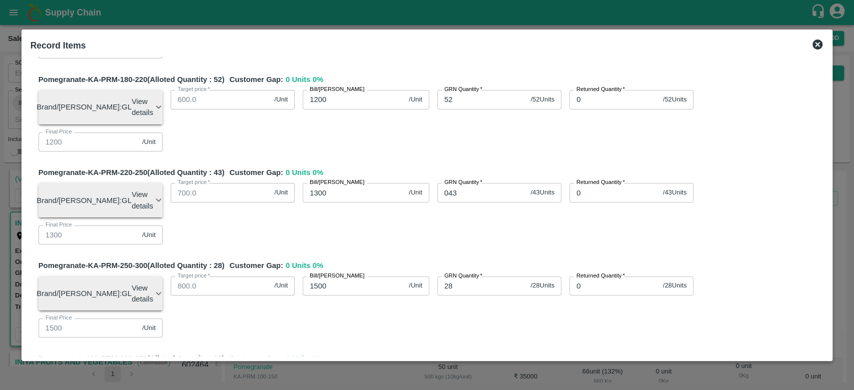
type input "17"
type input "170"
type input "1700"
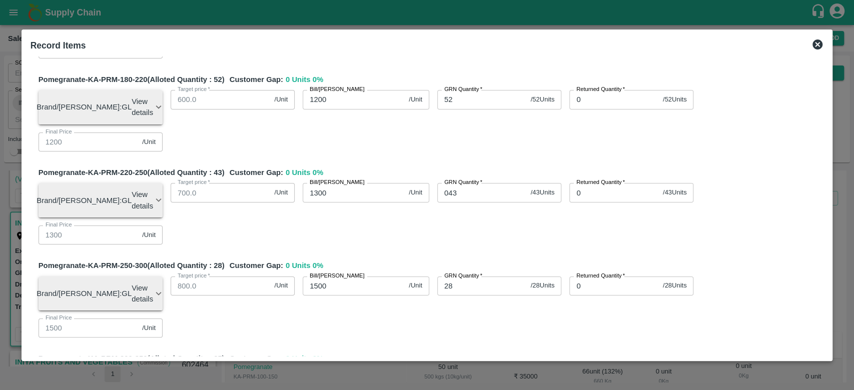
type input "1700"
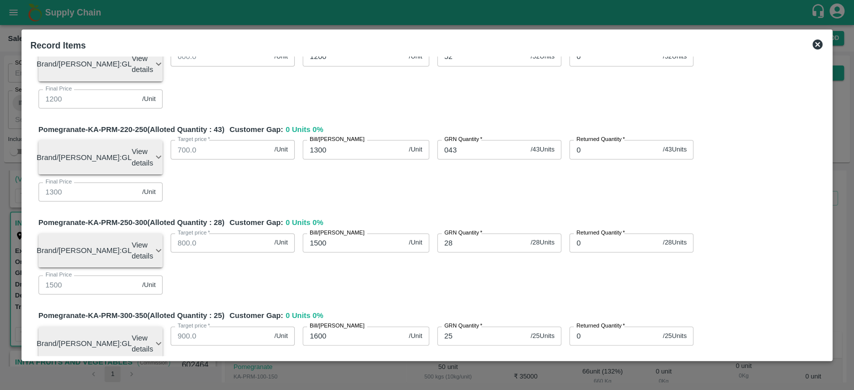
type input "19"
type input "550"
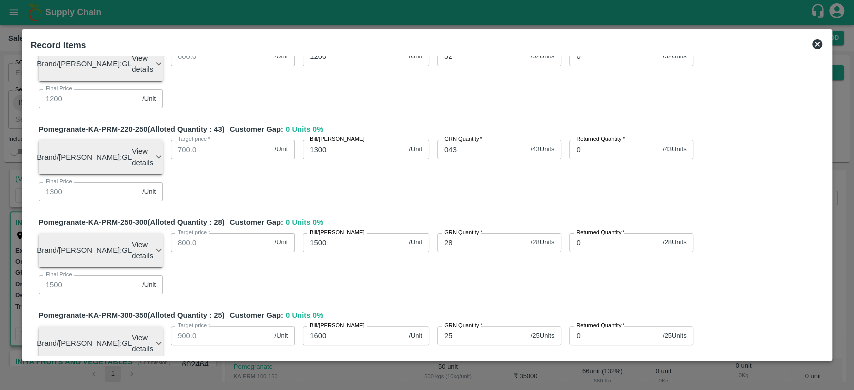
type input "25"
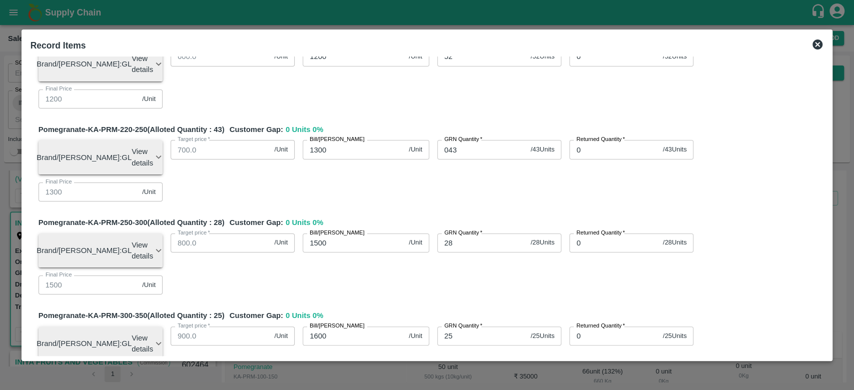
type input "700"
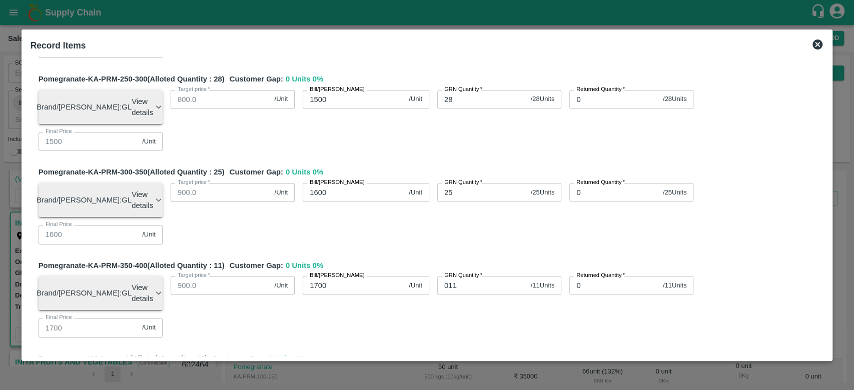
scroll to position [397, 0]
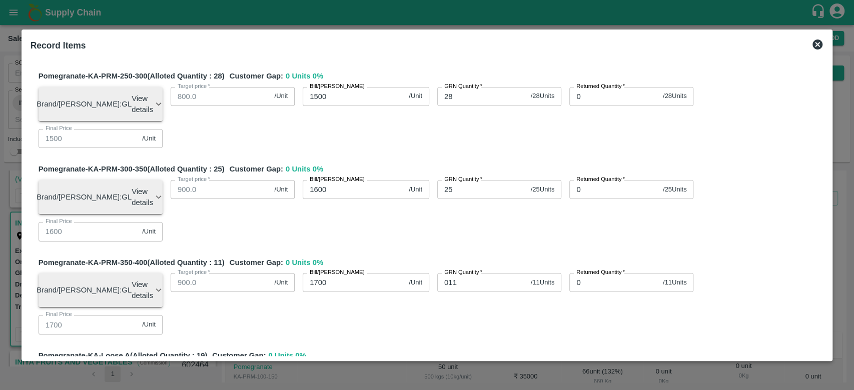
type input "10"
click at [379, 262] on div "Pomegranate-KA-PRM-100-150 (Alloted Quantity : 66 ) Customer Gap: 0 Units 0 % B…" at bounding box center [428, 312] width 794 height 1245
type input "600"
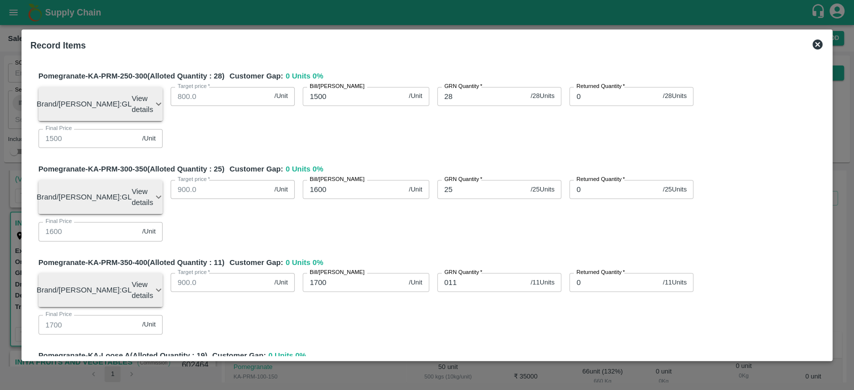
type input "600"
click at [389, 262] on div "Pomegranate-KA-PRM-100-150 (Alloted Quantity : 66 ) Customer Gap: 0 Units 0 % B…" at bounding box center [428, 312] width 794 height 1245
drag, startPoint x: 389, startPoint y: 262, endPoint x: 483, endPoint y: 289, distance: 98.5
click at [483, 289] on div "Pomegranate-KA-PRM-100-150 (Alloted Quantity : 66 ) Customer Gap: 0 Units 0 % B…" at bounding box center [428, 312] width 794 height 1245
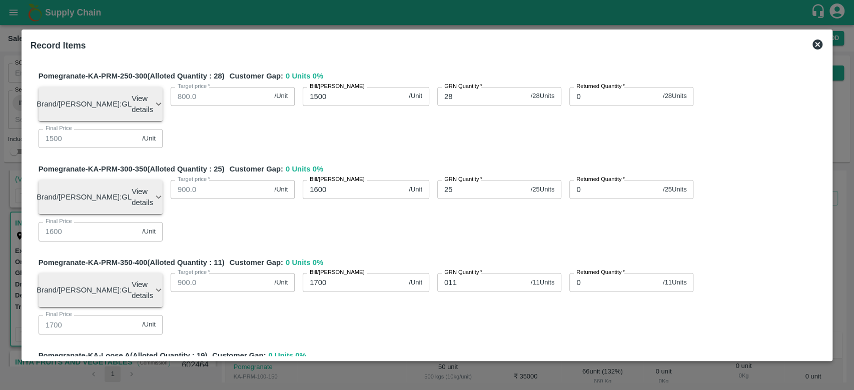
type input "5"
type input "500"
click at [443, 344] on div "Pomegranate-KA-PRM-100-150 (Alloted Quantity : 66 ) Customer Gap: 0 Units 0 % B…" at bounding box center [428, 312] width 794 height 1245
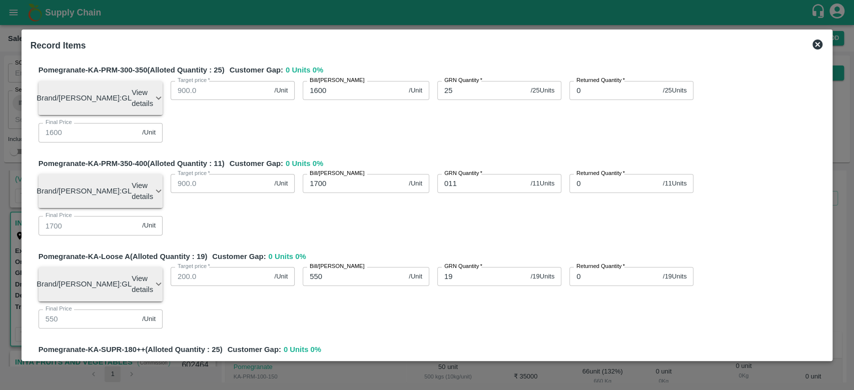
scroll to position [508, 0]
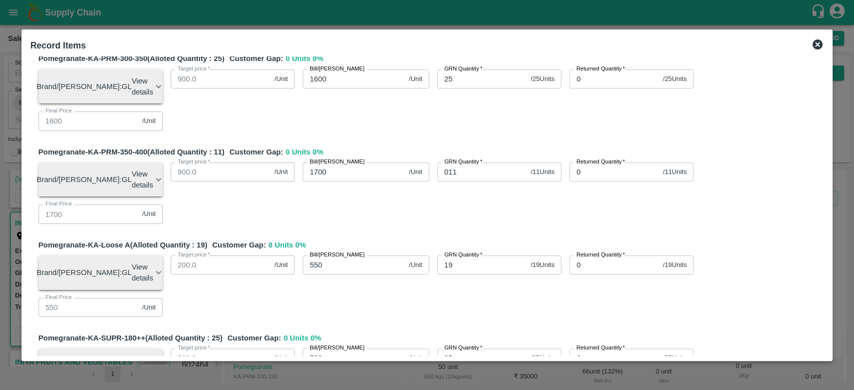
type input "8"
type input "450"
click at [405, 234] on div "Pomegranate-KA-PRM-100-150 (Alloted Quantity : 66 ) Customer Gap: 0 Units 0 % B…" at bounding box center [428, 202] width 794 height 1245
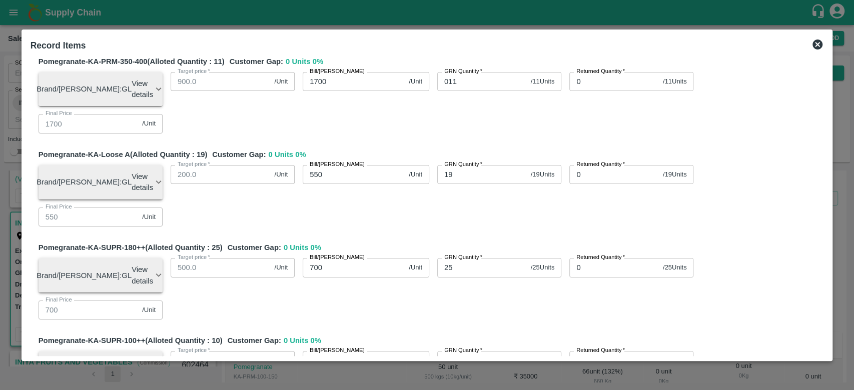
scroll to position [600, 0]
type input "6"
type input "400"
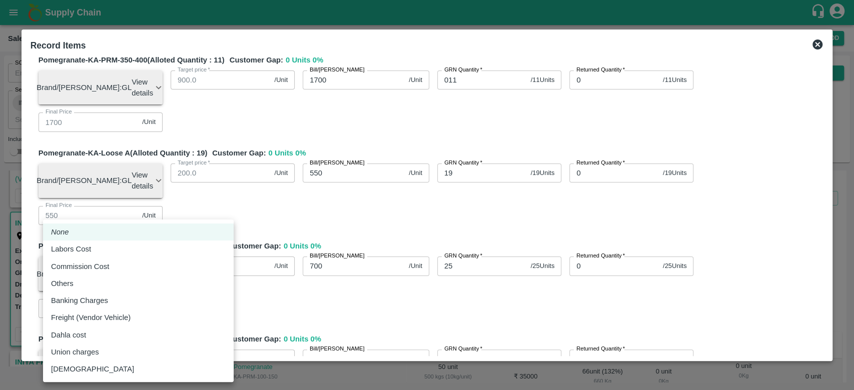
click at [215, 295] on body "Supply Chain Sales Orders Direct Customer Add SO ID SO ID Start Date Start Date…" at bounding box center [427, 195] width 854 height 390
click at [132, 287] on div "Others" at bounding box center [138, 283] width 175 height 11
type input "Others"
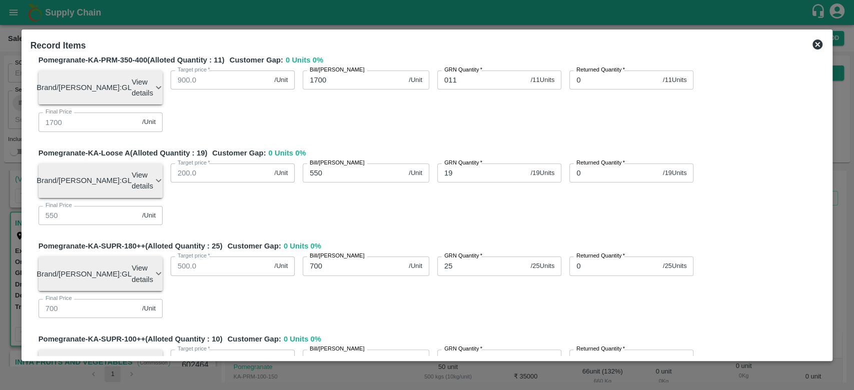
type input "5"
type input "749.98575"
type input "899.98575"
type input "1199.98575"
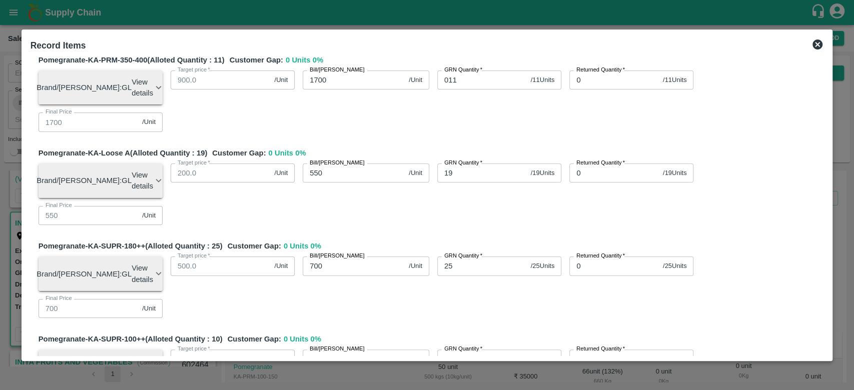
type input "1299.98575"
type input "1499.98575"
type input "1599.98575"
type input "1699.98575"
type input "549.98575"
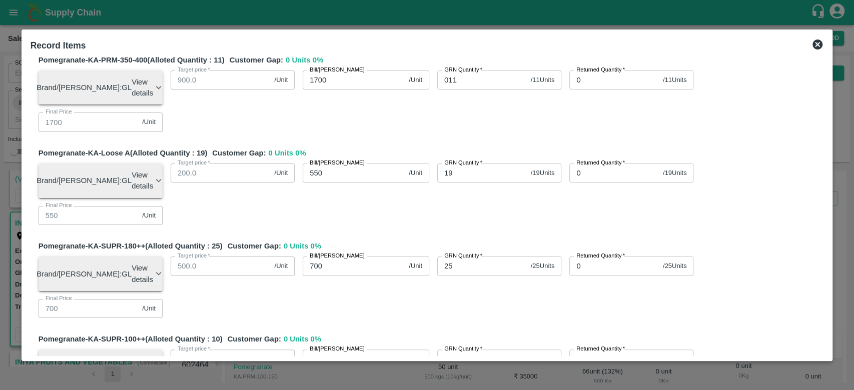
type input "699.98575"
type input "599.98575"
type input "499.98575"
type input "449.98575"
type input "399.98575"
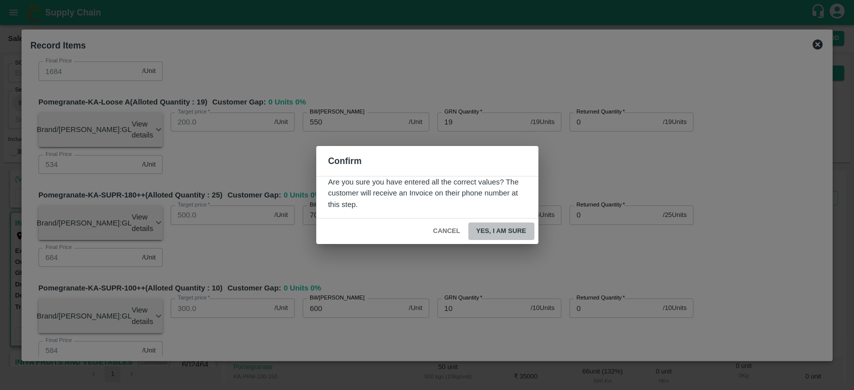
click at [515, 231] on button "Yes, I am sure" at bounding box center [501, 232] width 66 height 18
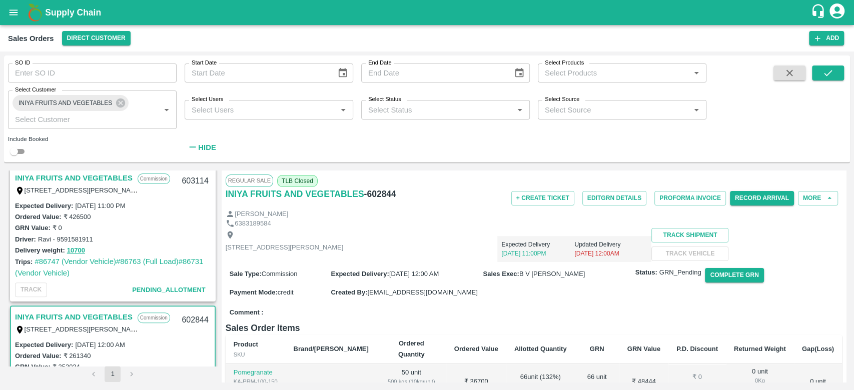
scroll to position [248, 0]
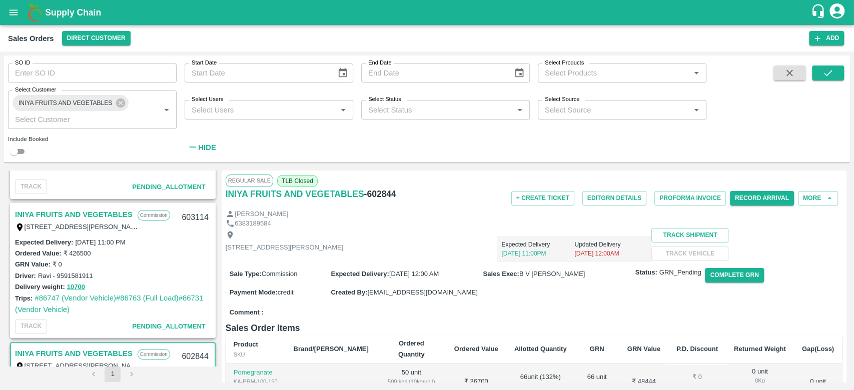
click at [102, 213] on link "INIYA FRUITS AND VEGETABLES" at bounding box center [74, 214] width 118 height 13
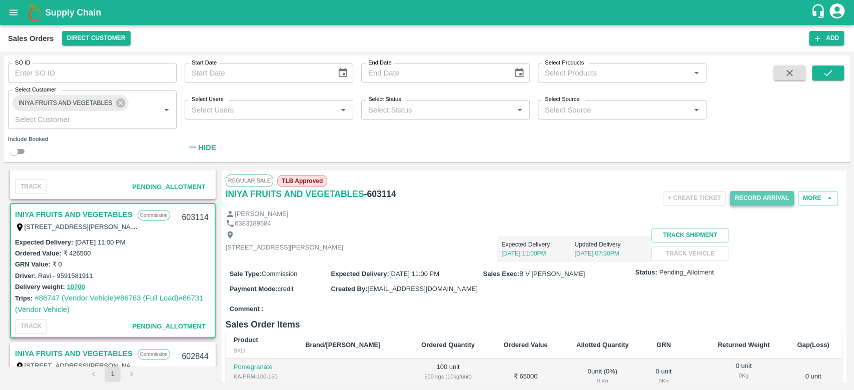
click at [748, 204] on button "Record Arrival" at bounding box center [762, 198] width 64 height 15
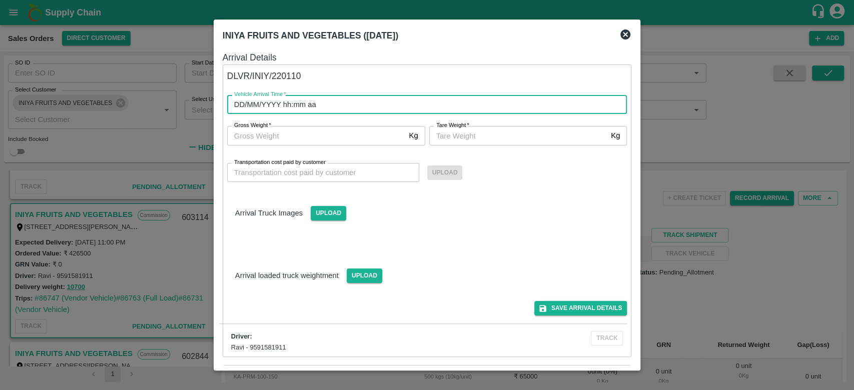
click at [349, 102] on input "DD/MM/YYYY hh:mm aa" at bounding box center [423, 104] width 393 height 19
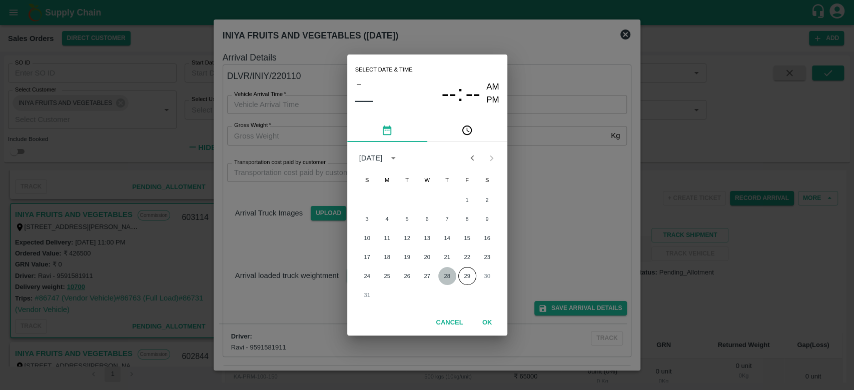
click at [442, 278] on button "28" at bounding box center [447, 276] width 18 height 18
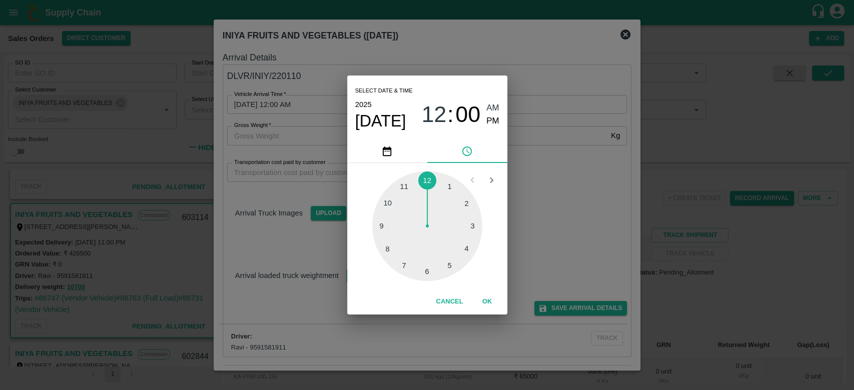
click at [388, 201] on div at bounding box center [427, 226] width 110 height 110
click at [492, 300] on button "OK" at bounding box center [487, 302] width 32 height 18
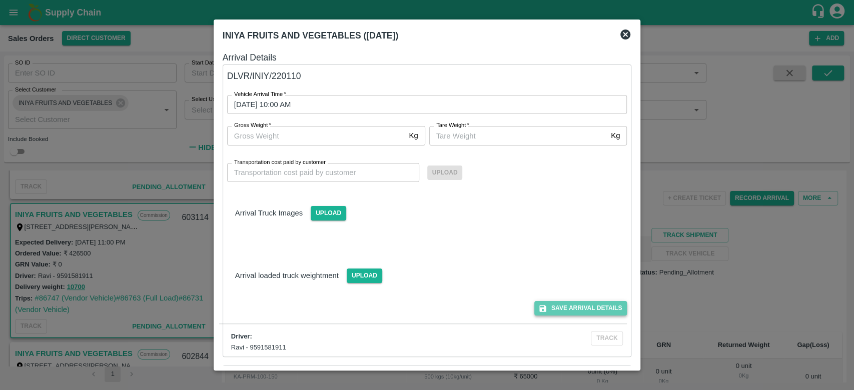
click at [551, 305] on button "Save Arrival Details" at bounding box center [581, 308] width 93 height 15
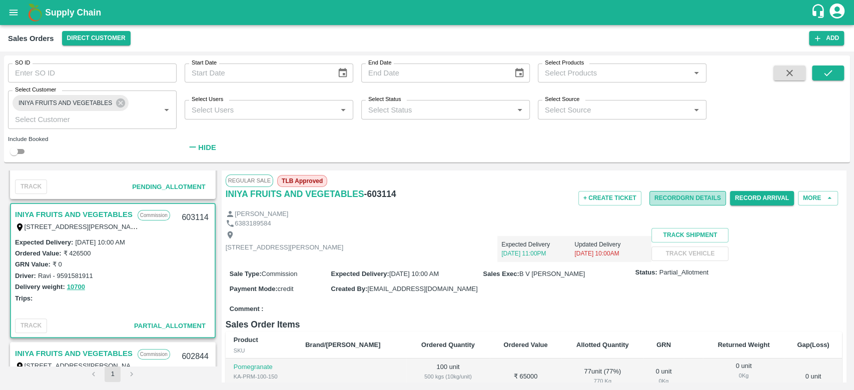
click at [675, 198] on button "Record GRN Details" at bounding box center [688, 198] width 77 height 15
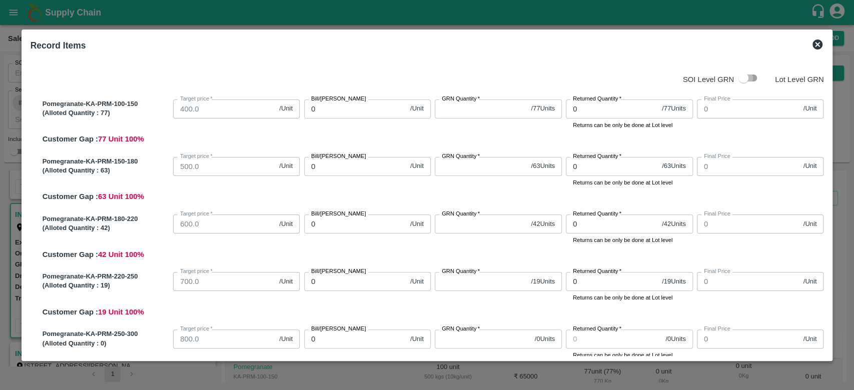
click at [742, 84] on input "checkbox" at bounding box center [743, 78] width 57 height 19
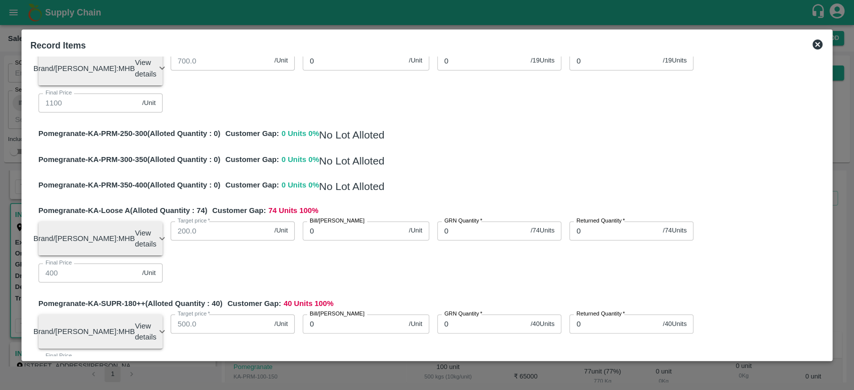
scroll to position [281, 0]
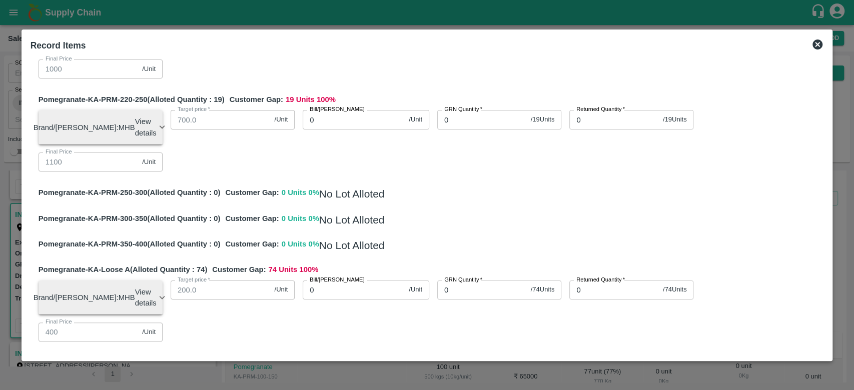
click at [817, 40] on icon at bounding box center [818, 45] width 10 height 10
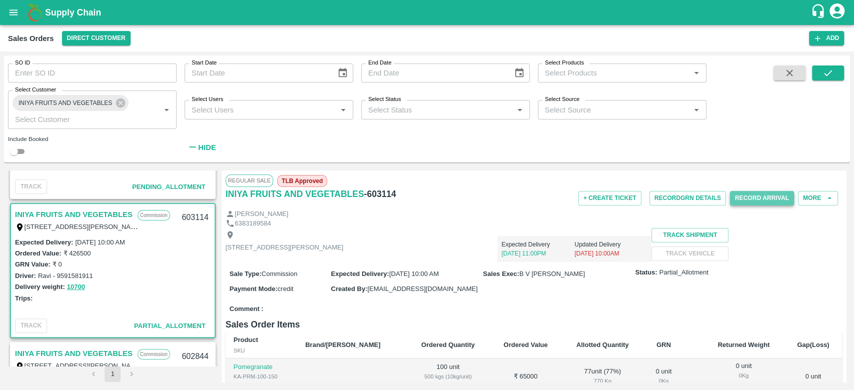
click at [751, 196] on button "Record Arrival" at bounding box center [762, 198] width 64 height 15
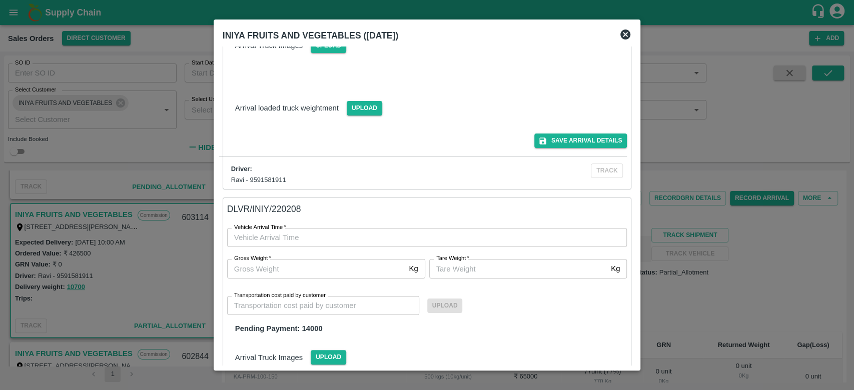
scroll to position [168, 0]
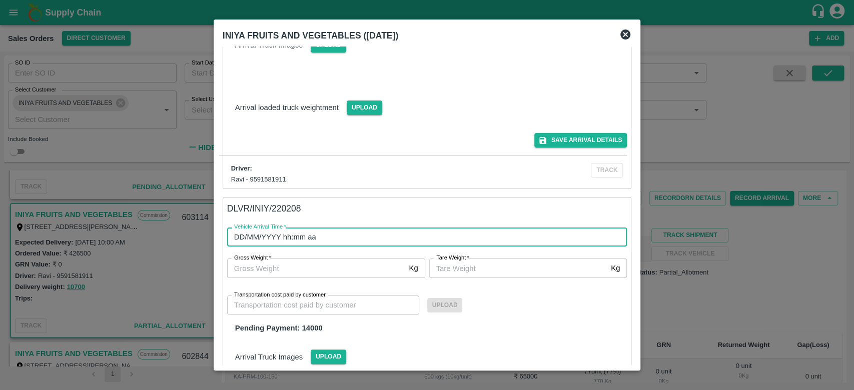
click at [319, 236] on input "DD/MM/YYYY hh:mm aa" at bounding box center [423, 237] width 393 height 19
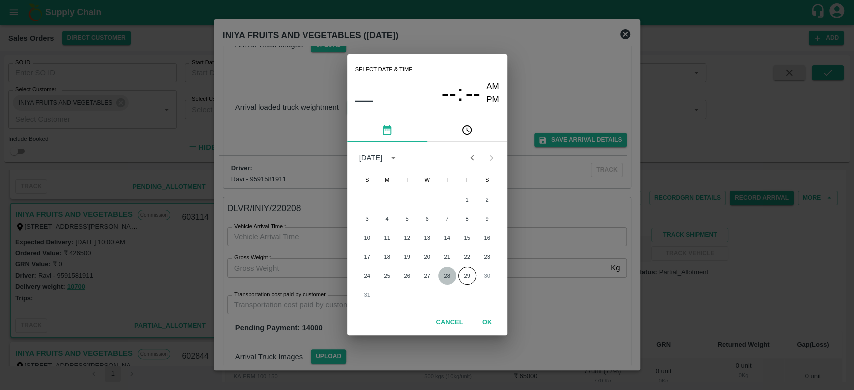
click at [446, 277] on button "28" at bounding box center [447, 276] width 18 height 18
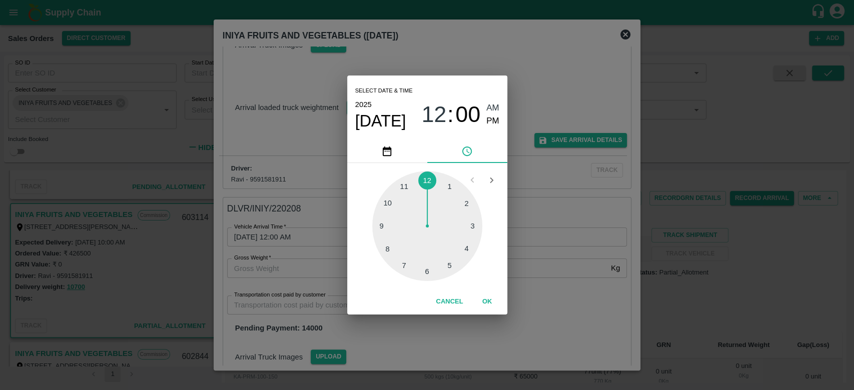
click at [444, 180] on div at bounding box center [427, 226] width 110 height 110
click at [482, 299] on button "OK" at bounding box center [487, 302] width 32 height 18
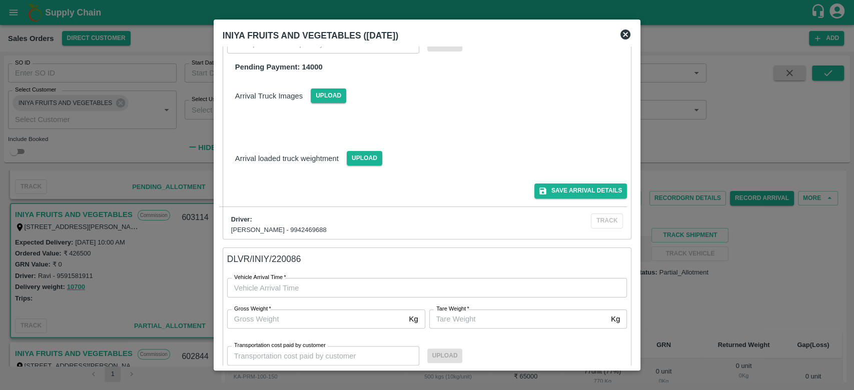
scroll to position [441, 0]
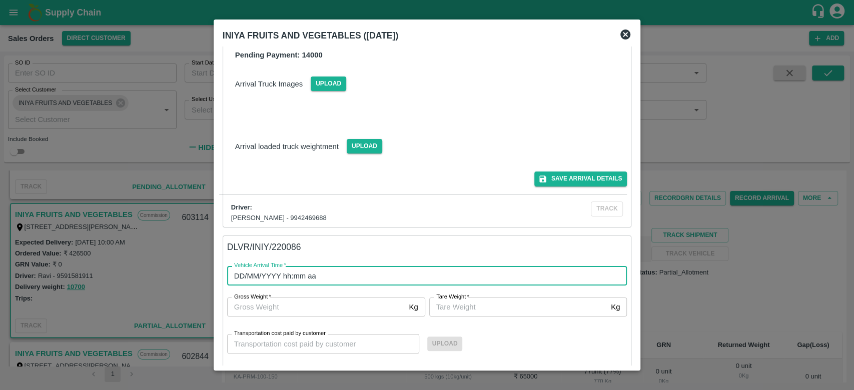
click at [354, 278] on input "DD/MM/YYYY hh:mm aa" at bounding box center [423, 275] width 393 height 19
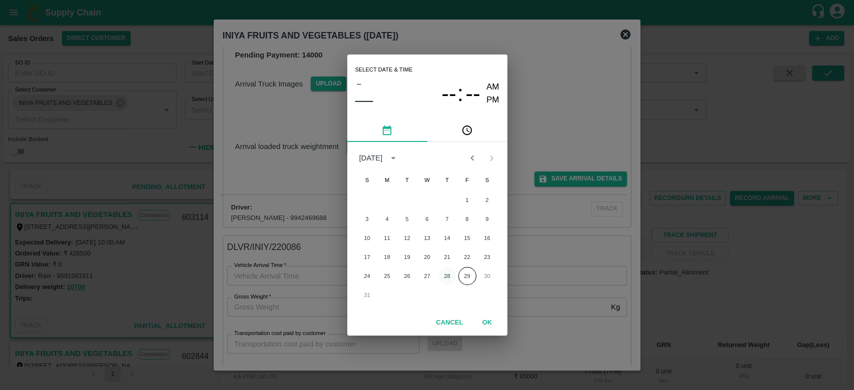
click at [447, 277] on button "28" at bounding box center [447, 276] width 18 height 18
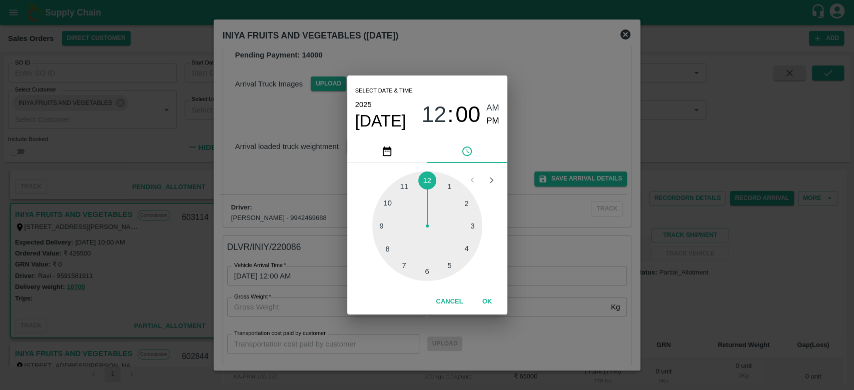
click at [466, 210] on div at bounding box center [427, 226] width 110 height 110
click at [486, 301] on button "OK" at bounding box center [487, 302] width 32 height 18
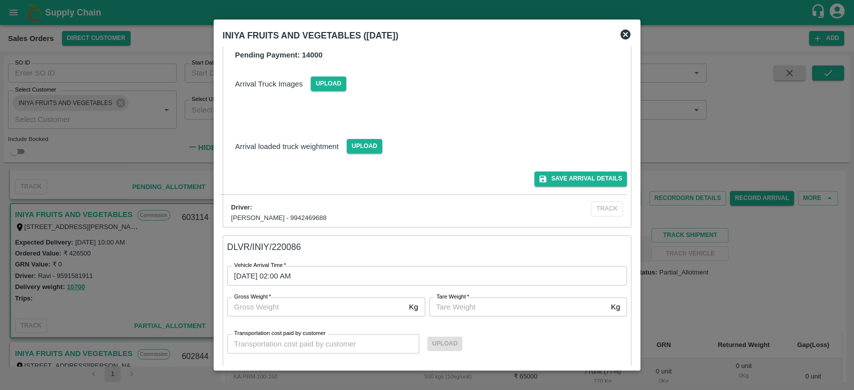
click at [492, 245] on div "Vehicle Arrival Time   * [DATE] 02:00 AM Vehicle Arrival Time Gross Weight   * …" at bounding box center [415, 301] width 424 height 119
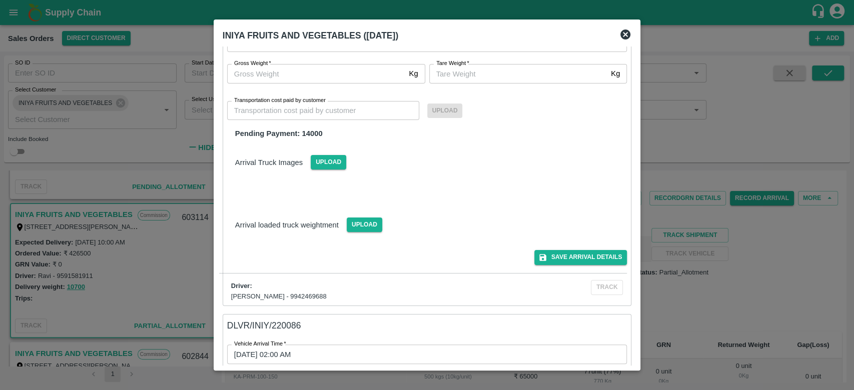
scroll to position [337, 0]
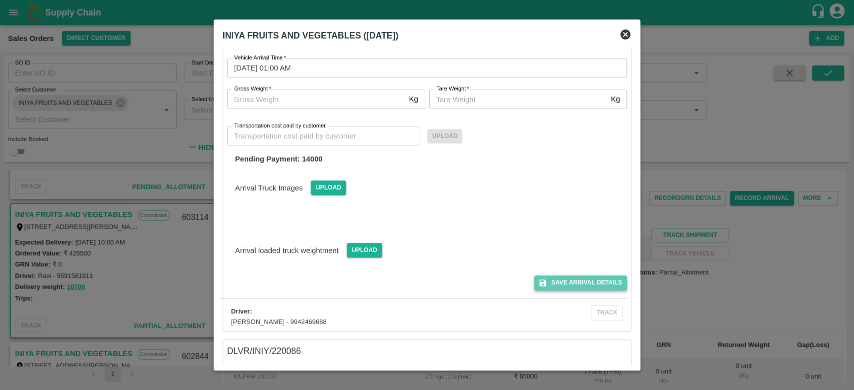
click at [560, 279] on button "Save Arrival Details" at bounding box center [581, 283] width 93 height 15
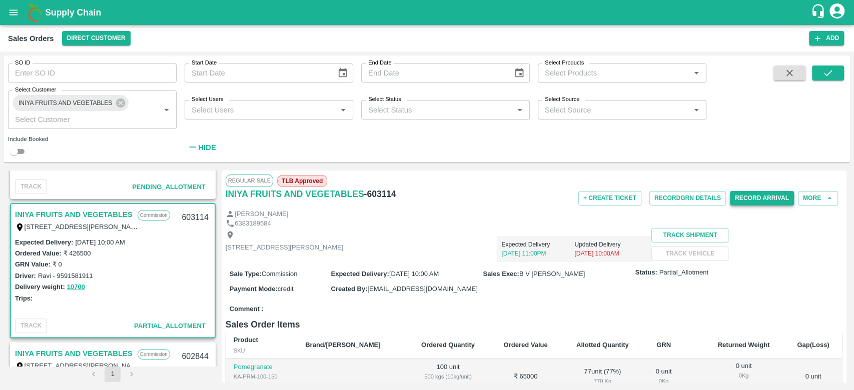
click at [750, 198] on button "Record Arrival" at bounding box center [762, 198] width 64 height 15
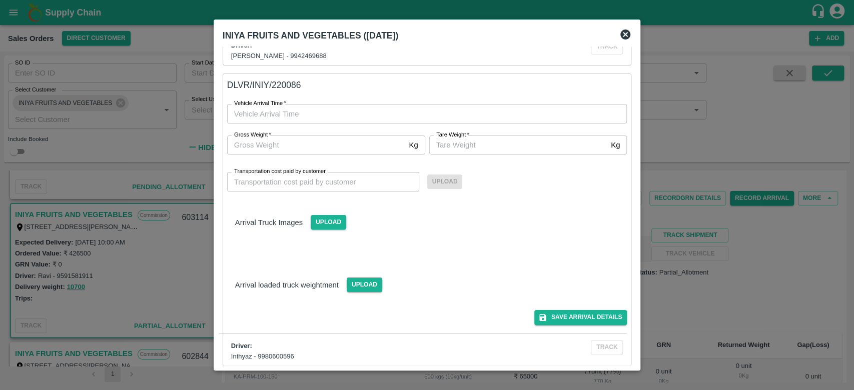
scroll to position [608, 0]
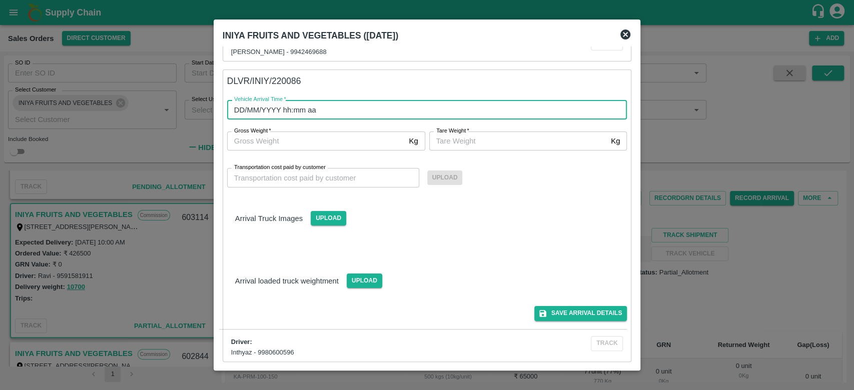
click at [384, 114] on input "DD/MM/YYYY hh:mm aa" at bounding box center [423, 109] width 393 height 19
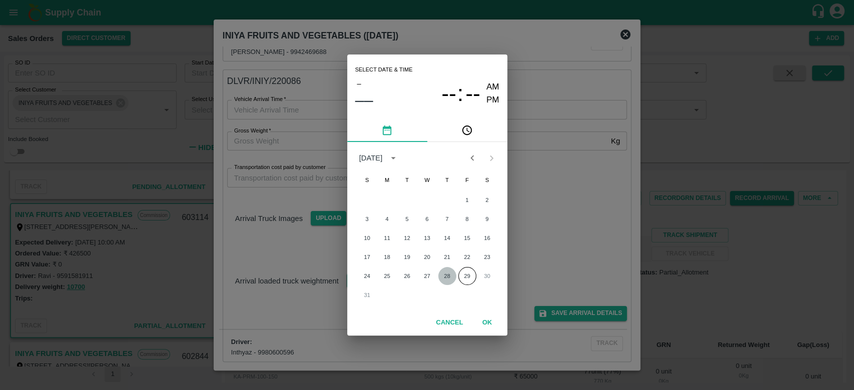
click at [447, 272] on button "28" at bounding box center [447, 276] width 18 height 18
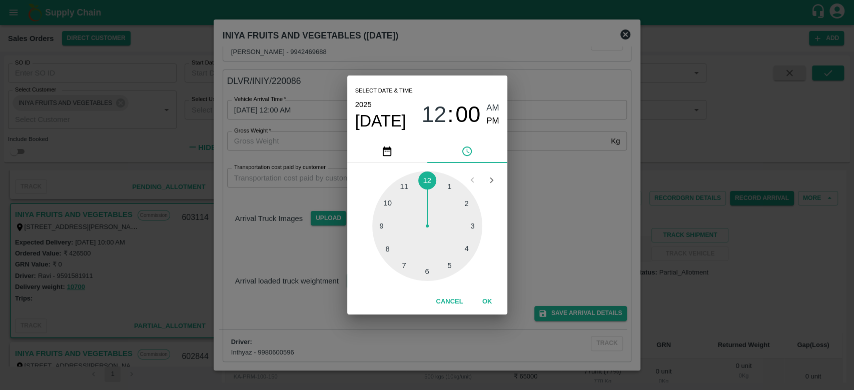
click at [449, 189] on div at bounding box center [427, 226] width 110 height 110
click at [421, 272] on div at bounding box center [427, 226] width 110 height 110
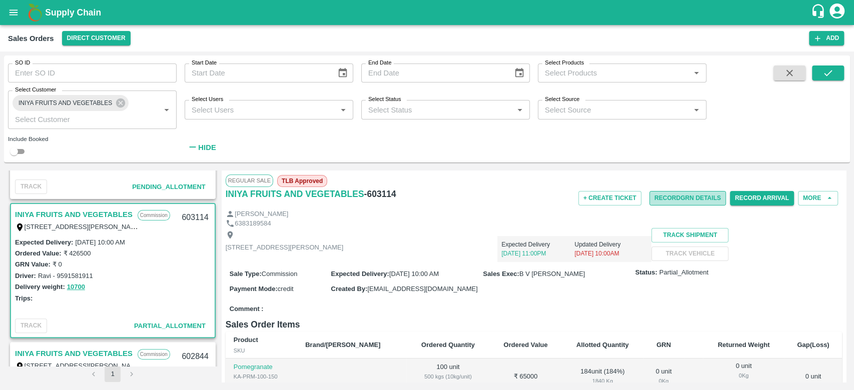
click at [671, 198] on button "Record GRN Details" at bounding box center [688, 198] width 77 height 15
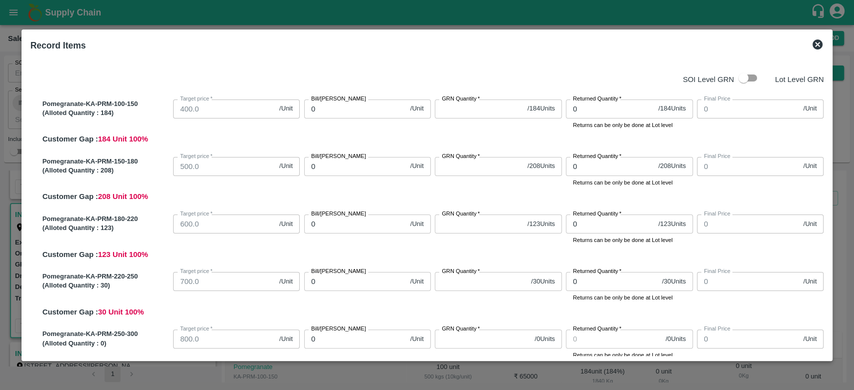
click at [741, 82] on input "checkbox" at bounding box center [743, 78] width 57 height 19
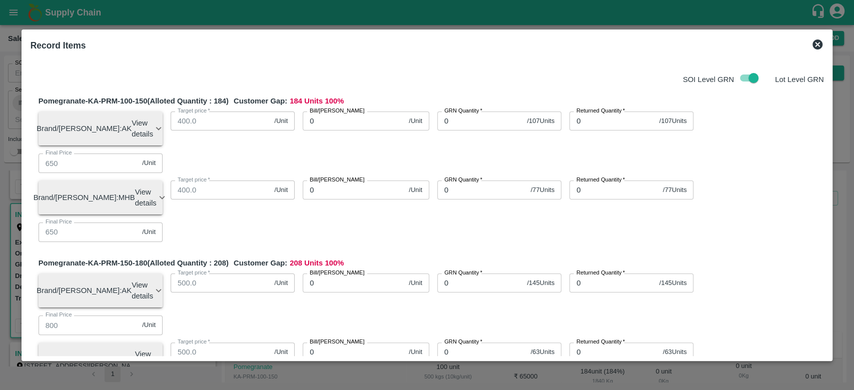
click at [815, 41] on icon at bounding box center [818, 45] width 10 height 10
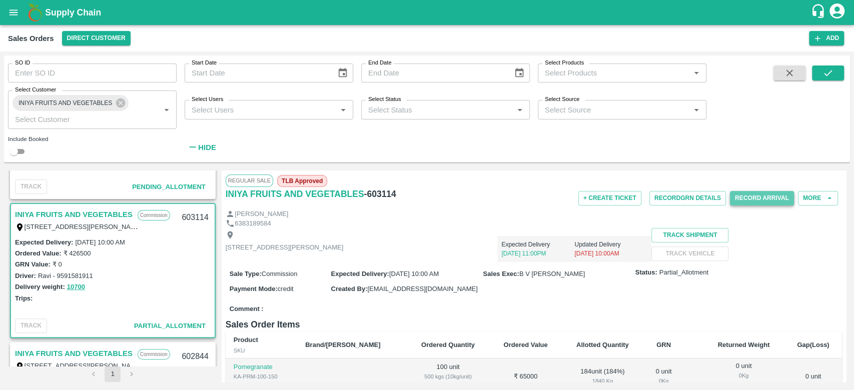
click at [737, 196] on button "Record Arrival" at bounding box center [762, 198] width 64 height 15
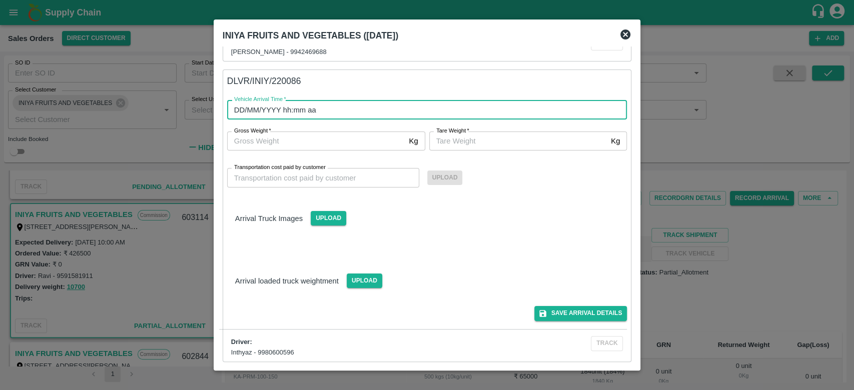
click at [459, 109] on input "DD/MM/YYYY hh:mm aa" at bounding box center [423, 109] width 393 height 19
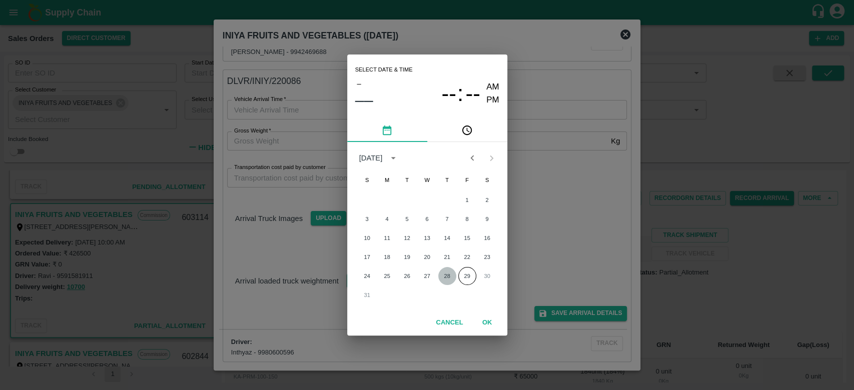
click at [446, 279] on button "28" at bounding box center [447, 276] width 18 height 18
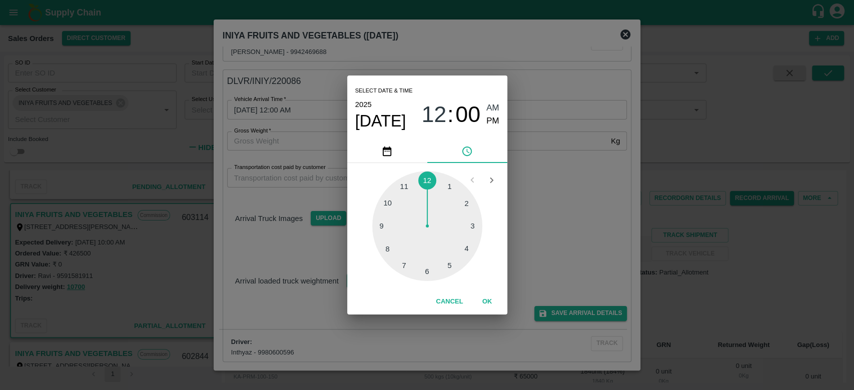
click at [427, 273] on div at bounding box center [427, 226] width 110 height 110
click at [484, 300] on button "OK" at bounding box center [487, 302] width 32 height 18
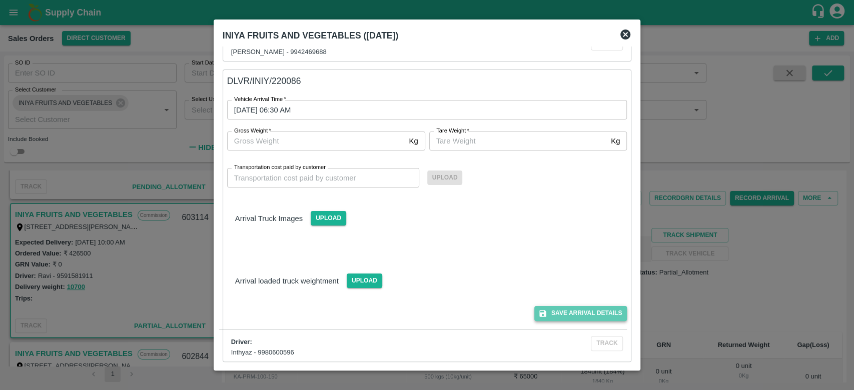
click at [555, 314] on button "Save Arrival Details" at bounding box center [581, 313] width 93 height 15
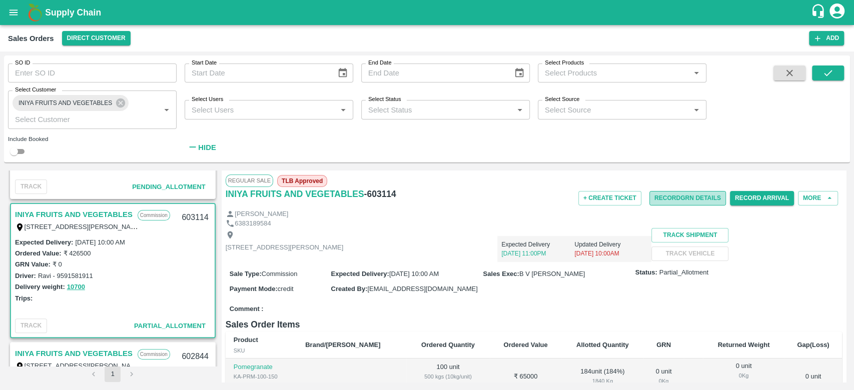
click at [669, 198] on button "Record GRN Details" at bounding box center [688, 198] width 77 height 15
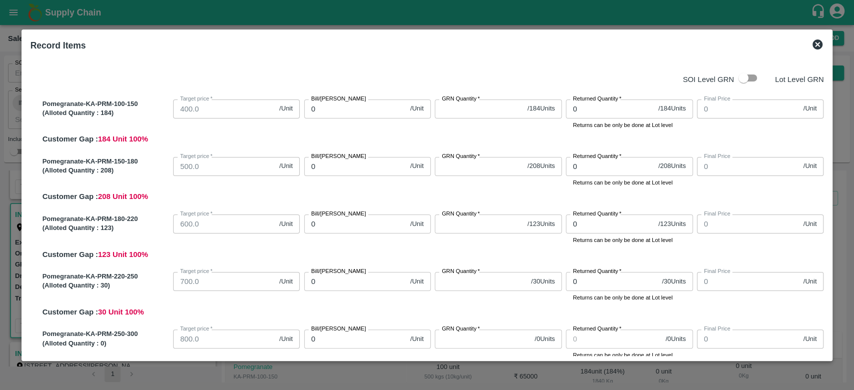
click at [738, 80] on input "checkbox" at bounding box center [743, 78] width 57 height 19
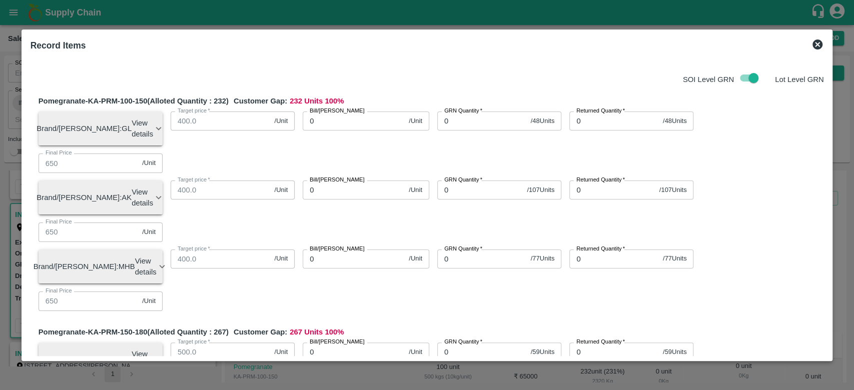
click at [468, 181] on input "0" at bounding box center [480, 190] width 86 height 19
click at [416, 132] on div "Bill/[PERSON_NAME] 0 /Unit Bill/[PERSON_NAME]" at bounding box center [362, 125] width 135 height 43
click at [369, 181] on input "0" at bounding box center [354, 190] width 102 height 19
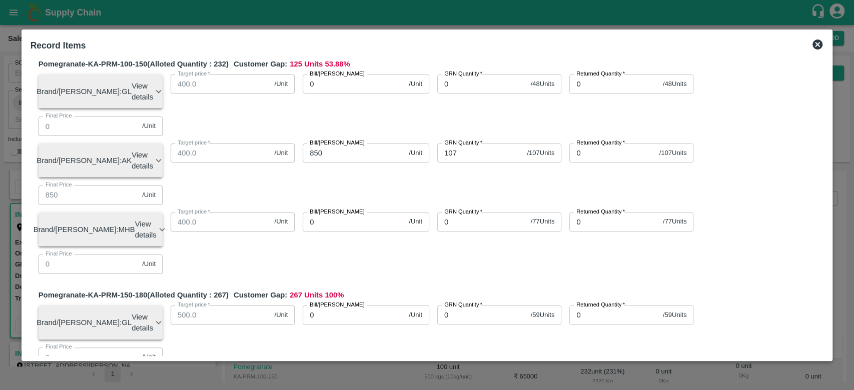
scroll to position [39, 0]
click at [460, 373] on input "0" at bounding box center [480, 382] width 86 height 19
click at [377, 373] on input "0" at bounding box center [354, 382] width 102 height 19
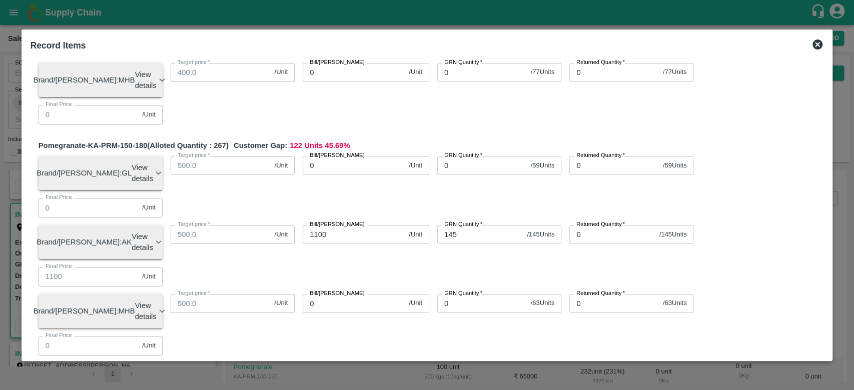
scroll to position [188, 0]
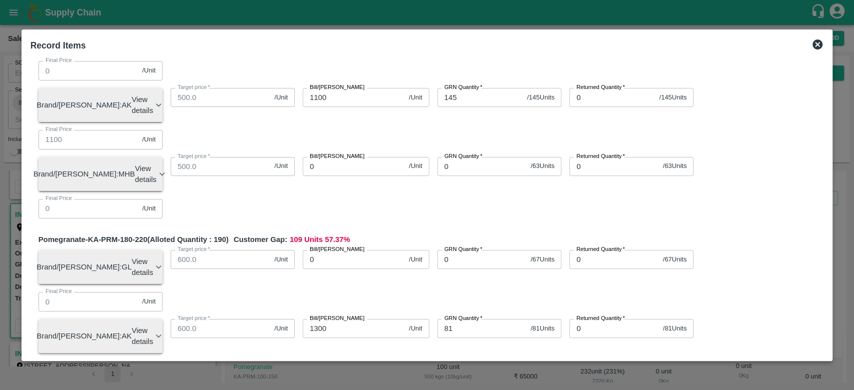
scroll to position [325, 0]
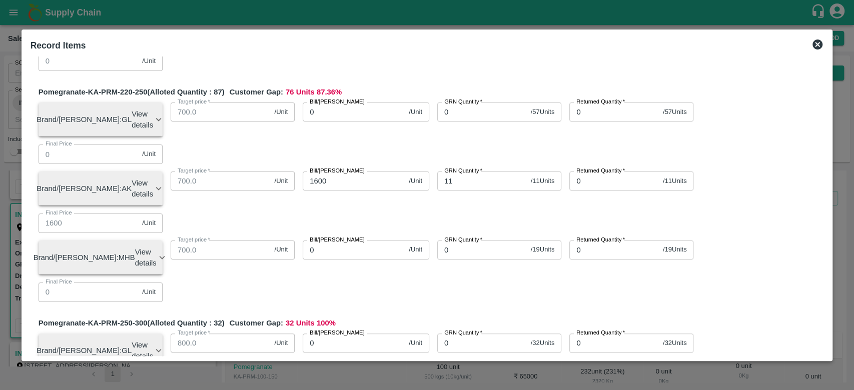
scroll to position [703, 0]
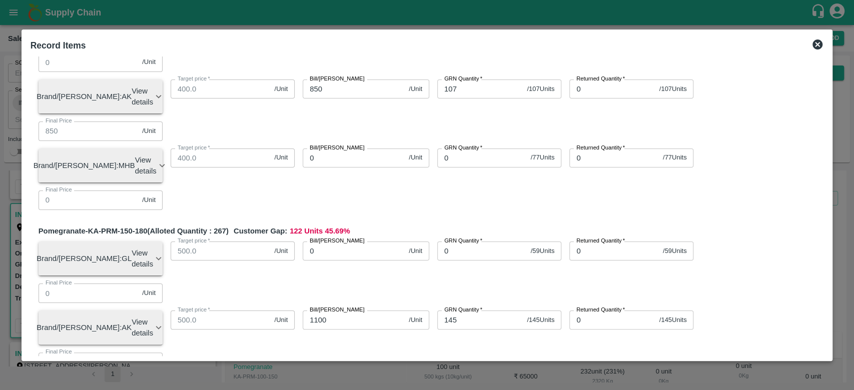
scroll to position [0, 0]
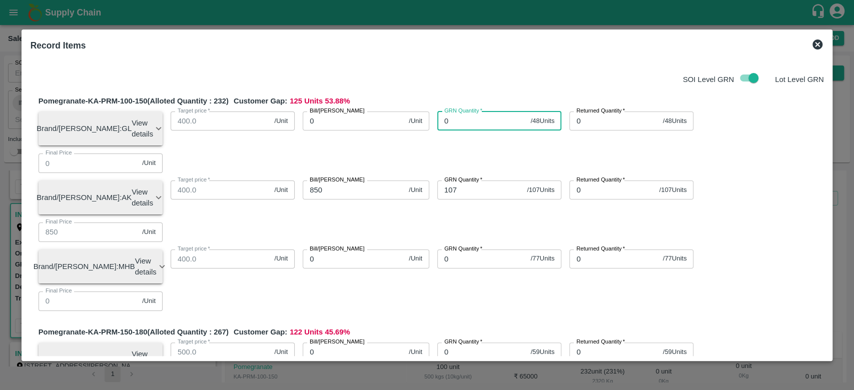
click at [454, 122] on input "0" at bounding box center [482, 121] width 90 height 19
click at [358, 129] on input "0" at bounding box center [354, 121] width 102 height 19
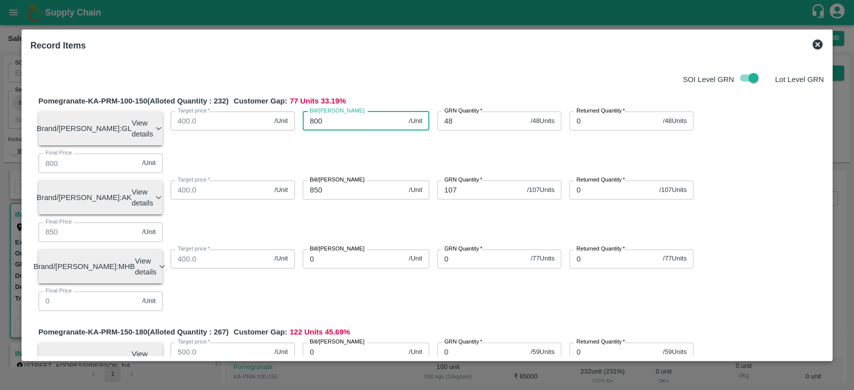
click at [427, 75] on div "SOI Level GRN Lot Level GRN" at bounding box center [426, 78] width 798 height 19
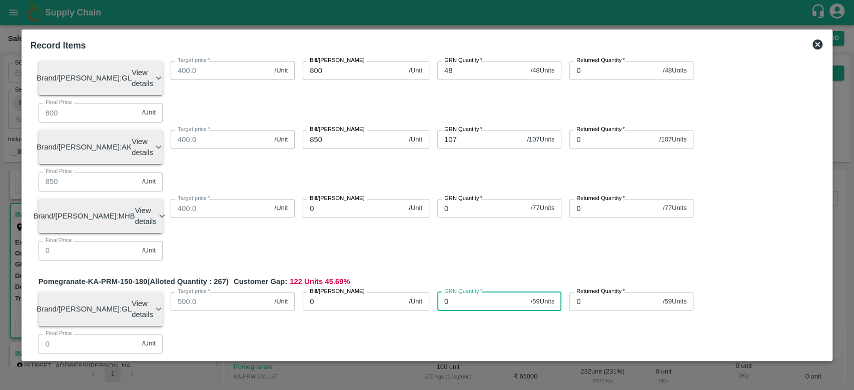
click at [465, 292] on input "0" at bounding box center [482, 301] width 90 height 19
click at [353, 292] on input "0" at bounding box center [354, 301] width 102 height 19
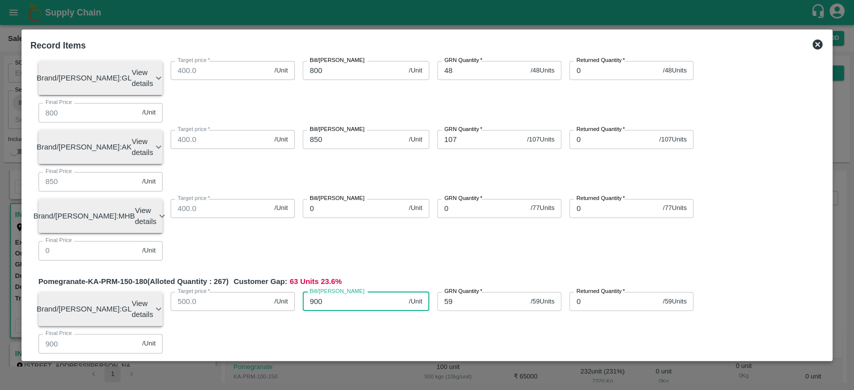
click at [395, 276] on div "Pomegranate-KA-PRM-150-180 (Alloted Quantity : 267 ) Customer Gap: 63 Units 23.…" at bounding box center [432, 387] width 786 height 223
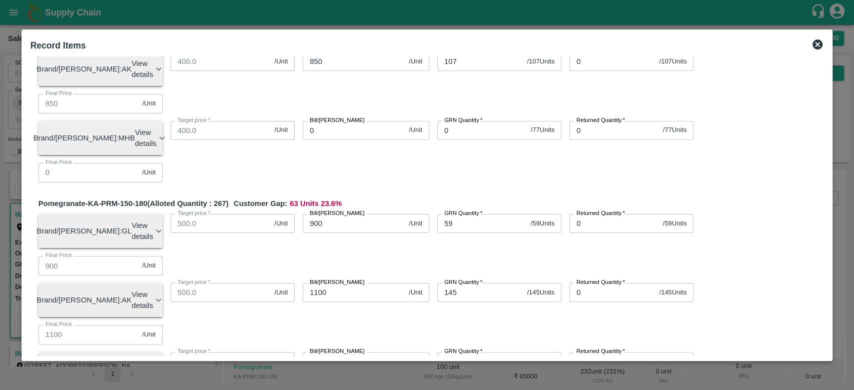
scroll to position [144, 0]
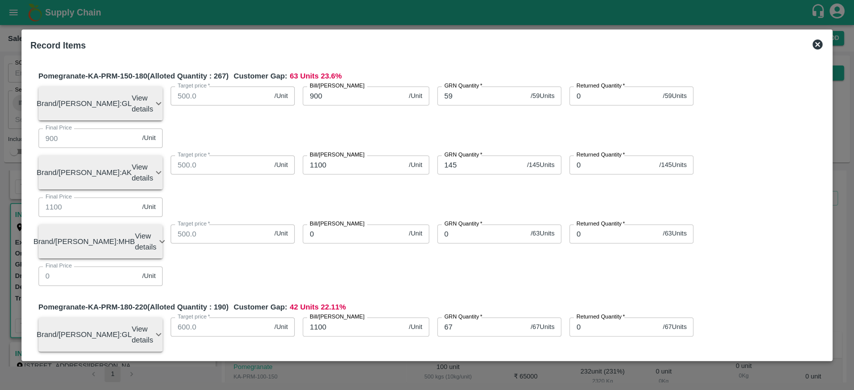
scroll to position [273, 0]
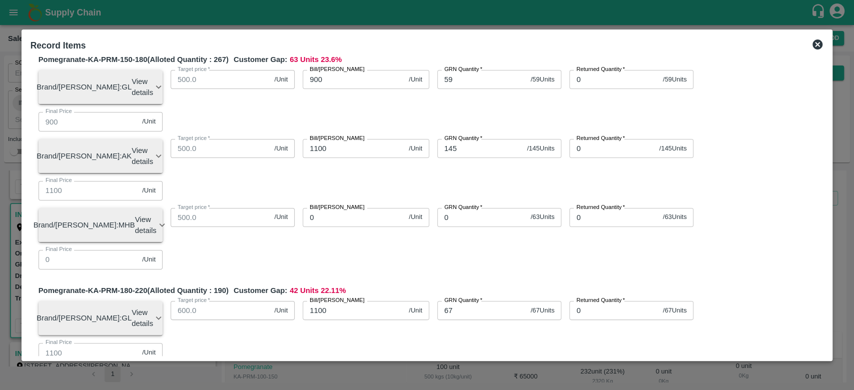
click at [368, 285] on div "Pomegranate-KA-PRM-180-220 (Alloted Quantity : 190 ) Customer Gap: 42 Units 22.…" at bounding box center [432, 396] width 786 height 223
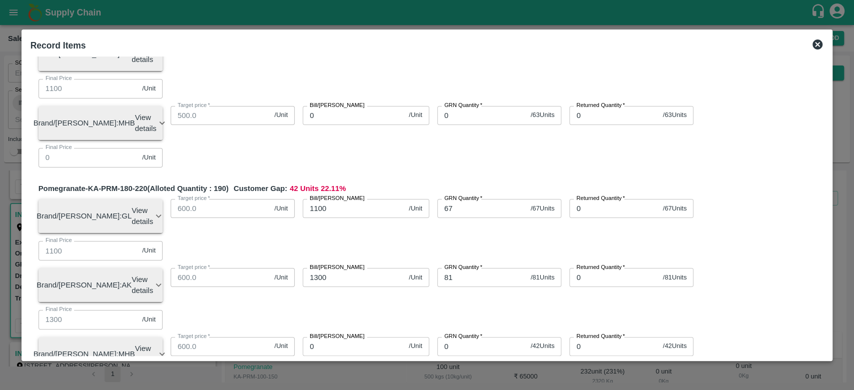
scroll to position [376, 0]
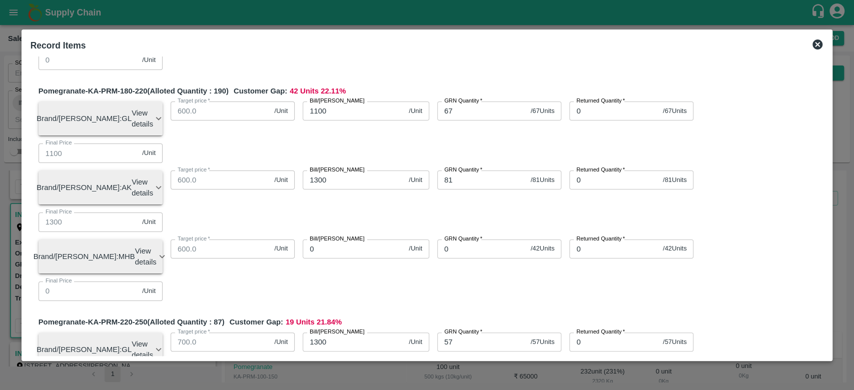
scroll to position [487, 0]
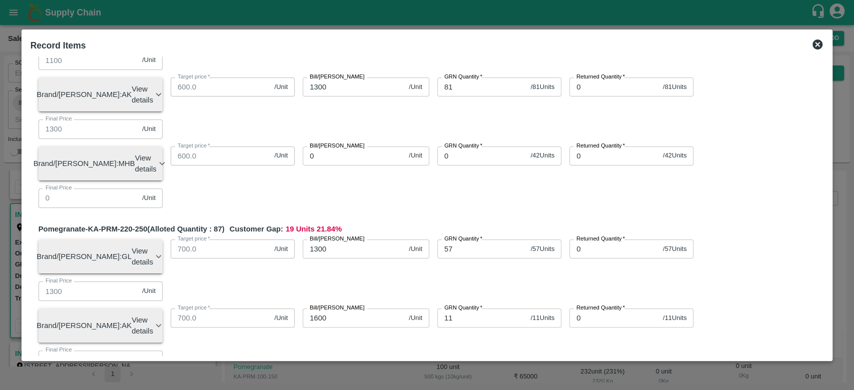
scroll to position [579, 0]
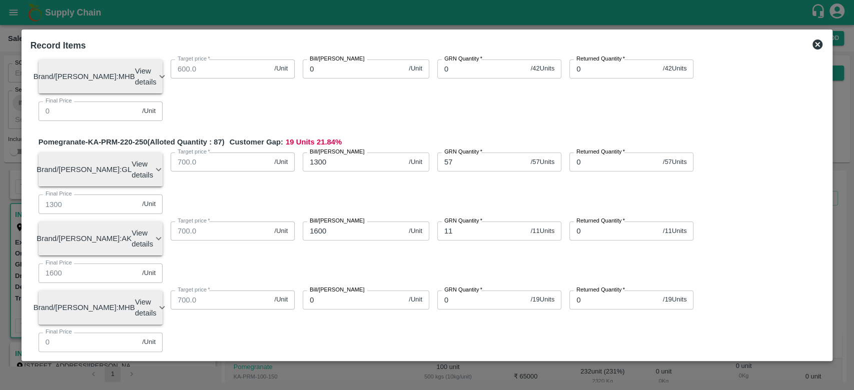
scroll to position [660, 0]
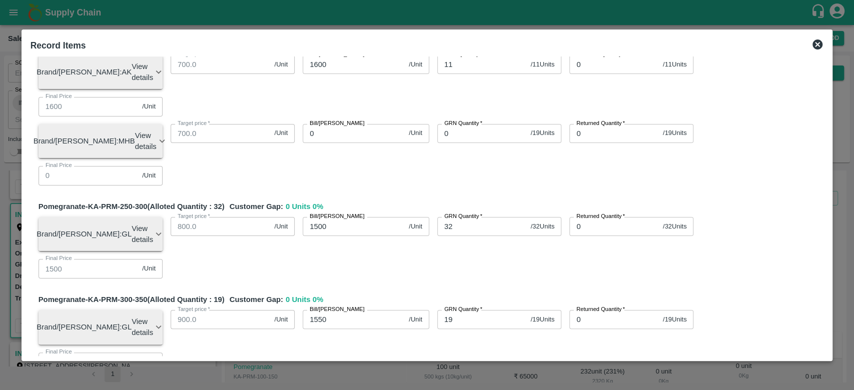
scroll to position [820, 0]
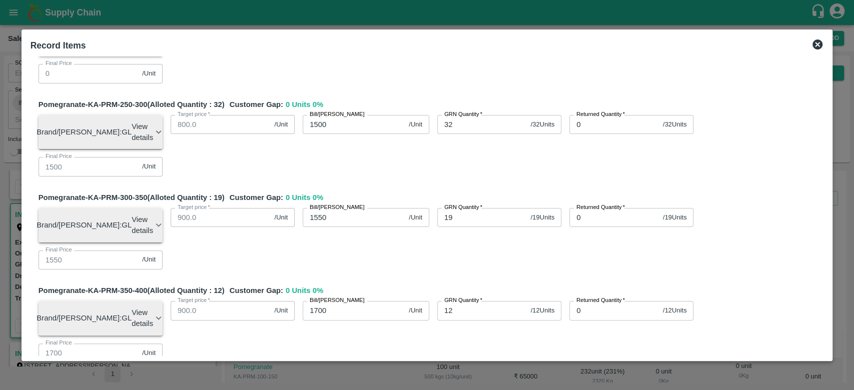
scroll to position [945, 0]
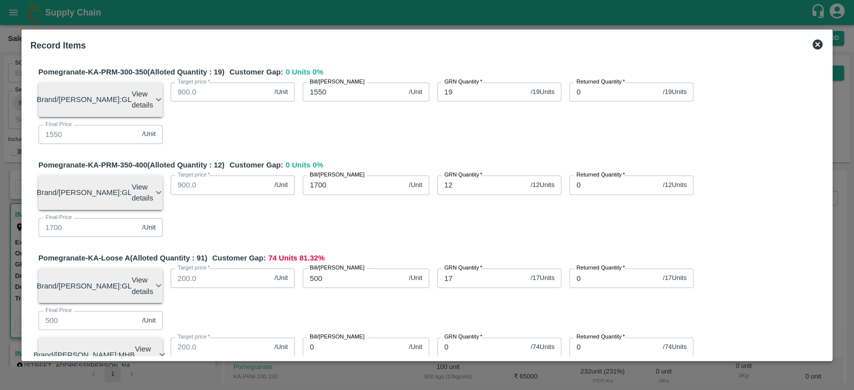
scroll to position [1049, 0]
click at [401, 275] on div "Pomegranate-KA-PRM-100-150 (Alloted Quantity : 232 ) Customer Gap: 77 Units 33.…" at bounding box center [428, 110] width 794 height 2143
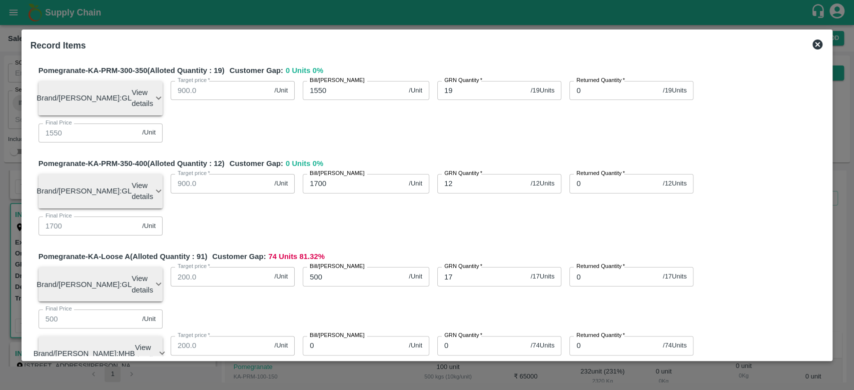
click at [388, 276] on div "Pomegranate-KA-PRM-100-150 (Alloted Quantity : 232 ) Customer Gap: 77 Units 33.…" at bounding box center [428, 110] width 794 height 2143
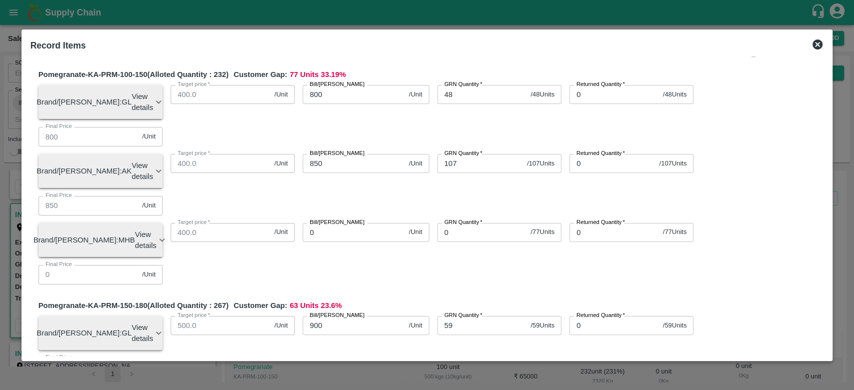
scroll to position [0, 0]
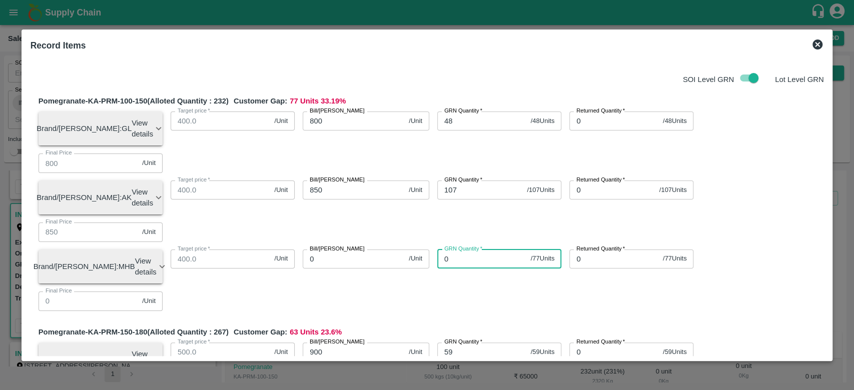
click at [453, 250] on input "0" at bounding box center [482, 259] width 90 height 19
click at [324, 250] on input "0" at bounding box center [354, 259] width 102 height 19
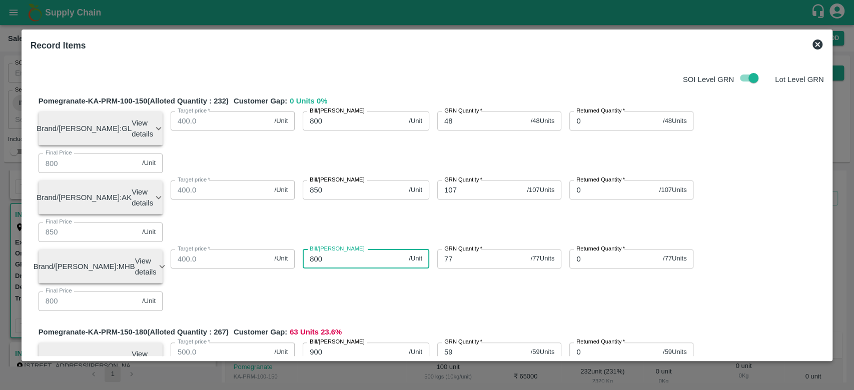
click at [347, 242] on div "Bill/[PERSON_NAME] 800 /Unit Bill/[PERSON_NAME]" at bounding box center [362, 263] width 135 height 43
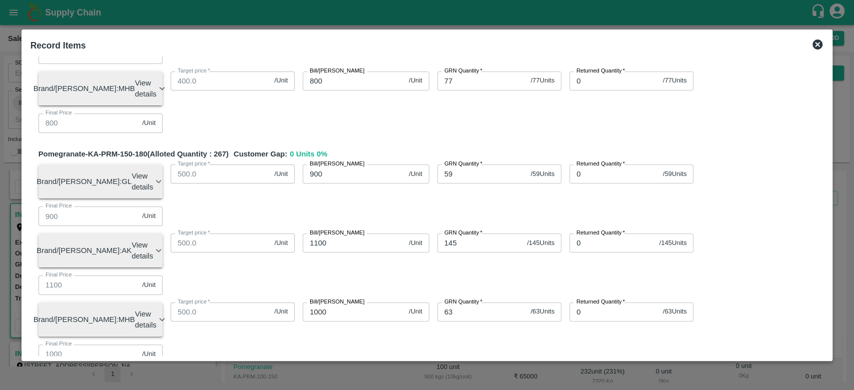
scroll to position [179, 0]
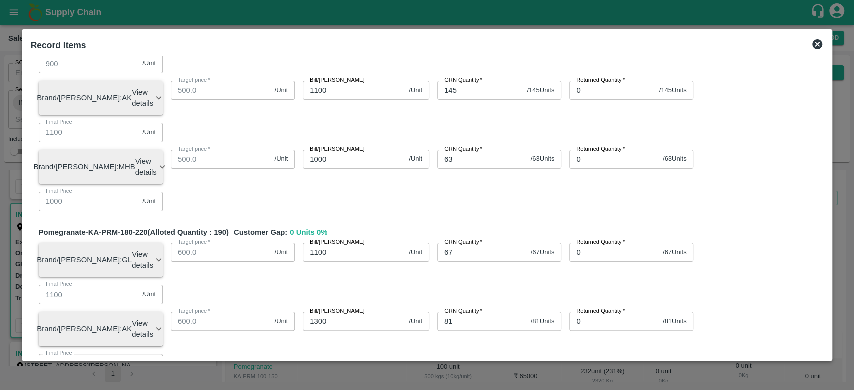
scroll to position [365, 0]
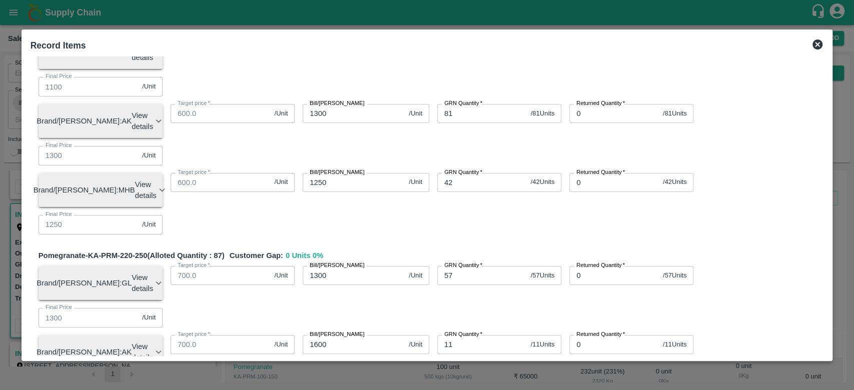
scroll to position [542, 0]
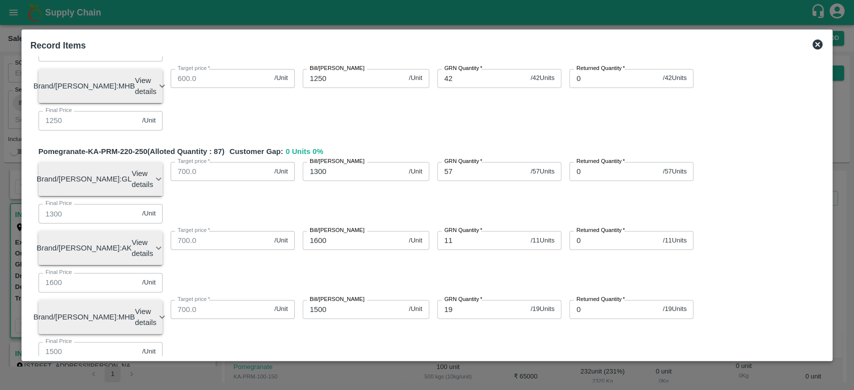
scroll to position [681, 0]
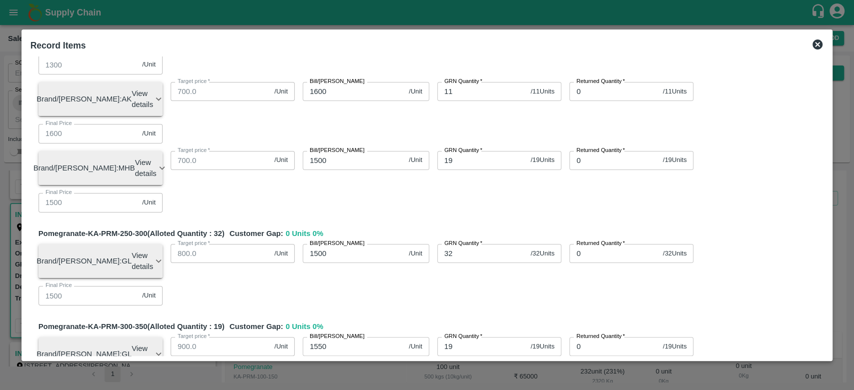
scroll to position [801, 0]
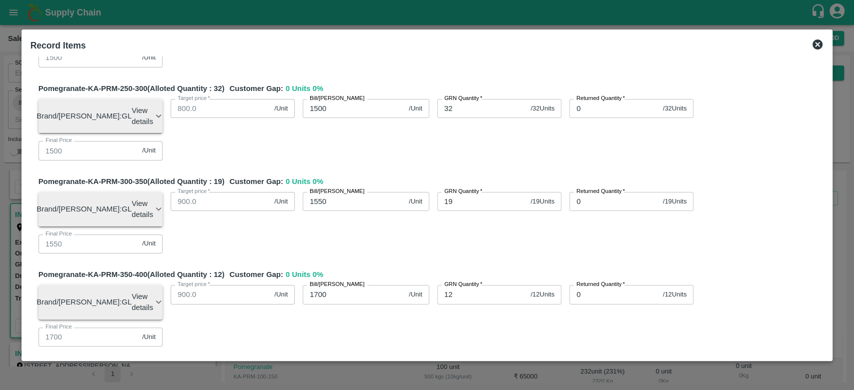
scroll to position [938, 0]
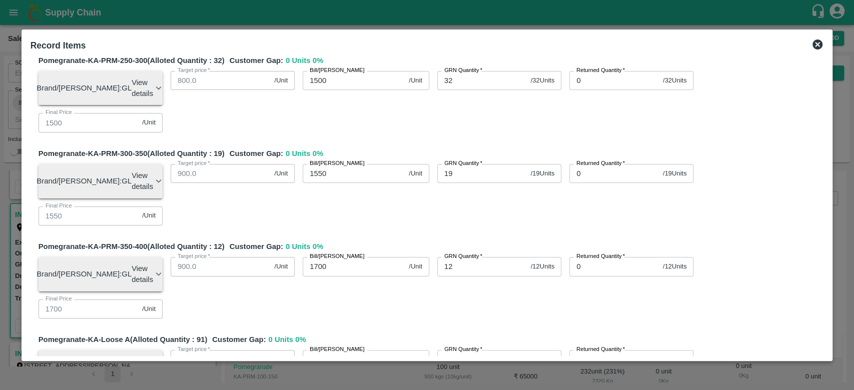
scroll to position [966, 0]
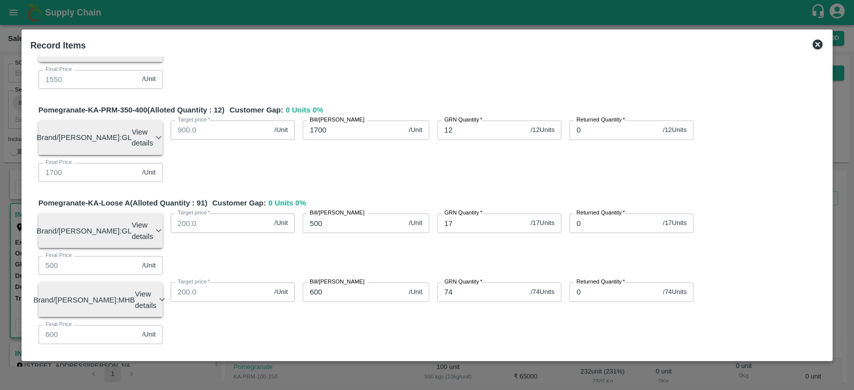
scroll to position [1140, 0]
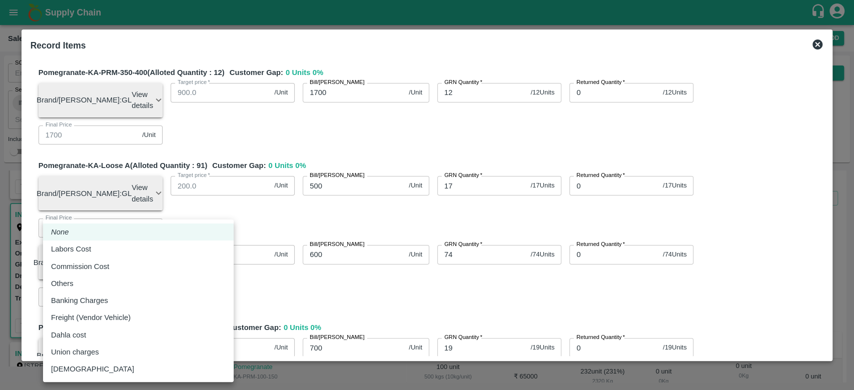
click at [187, 290] on body "Supply Chain Sales Orders Direct Customer Add SO ID SO ID Start Date Start Date…" at bounding box center [427, 195] width 854 height 390
click at [141, 285] on div "Others" at bounding box center [138, 283] width 175 height 11
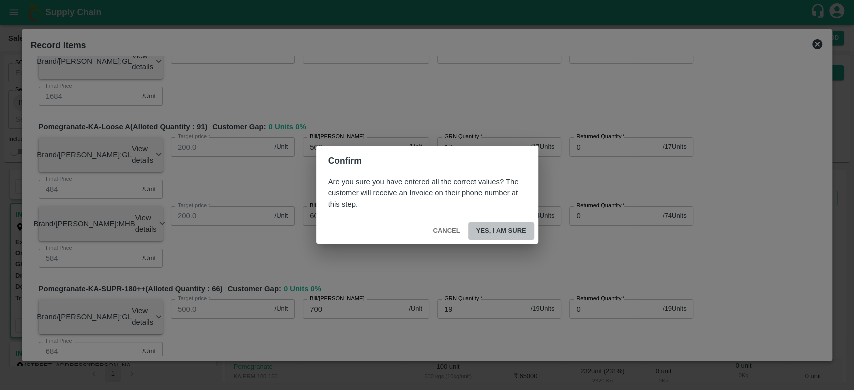
click at [504, 228] on button "Yes, I am sure" at bounding box center [501, 232] width 66 height 18
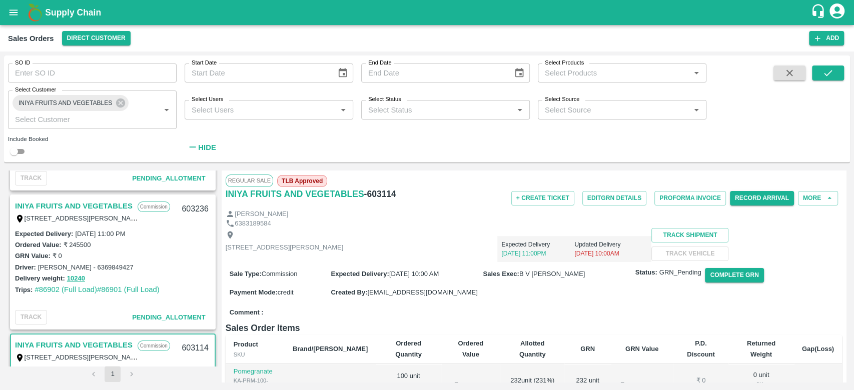
scroll to position [0, 0]
